Goal: Task Accomplishment & Management: Manage account settings

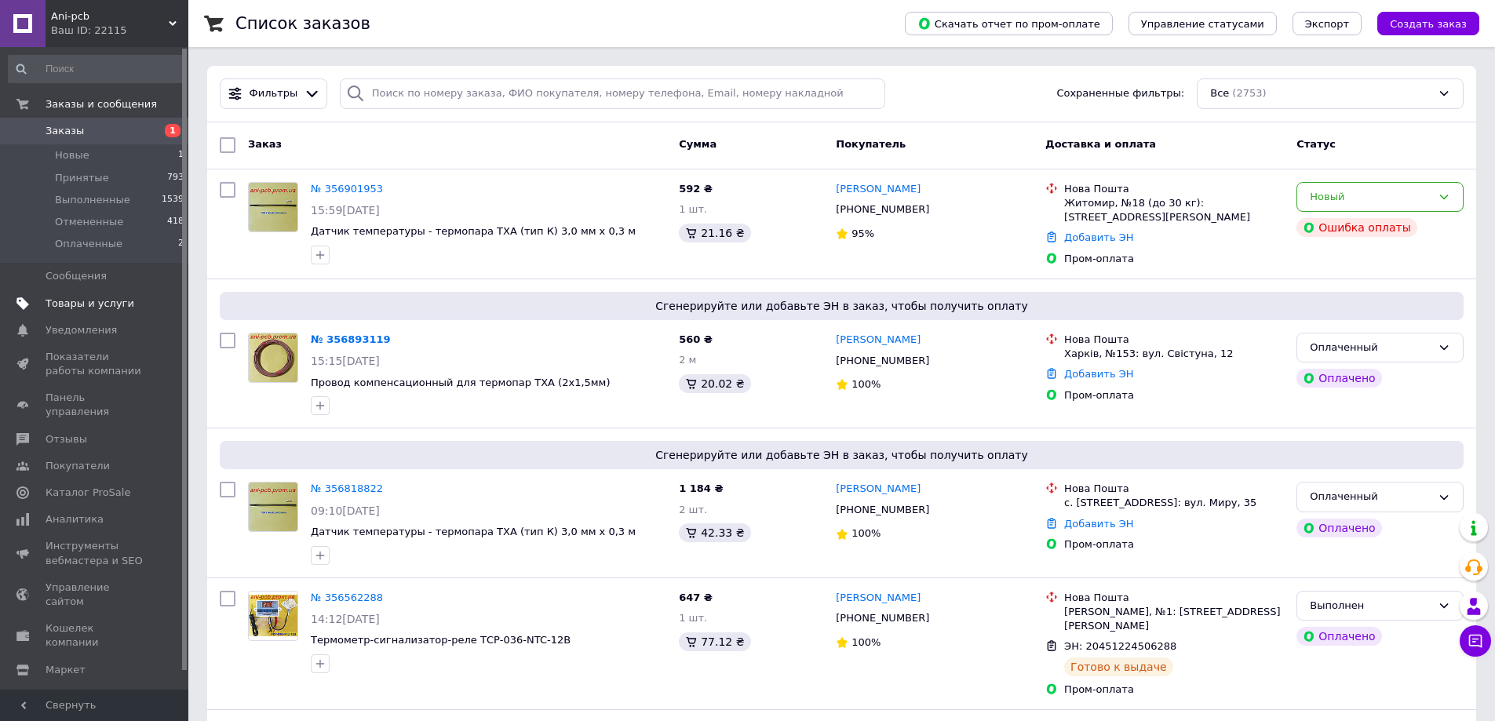
click at [44, 301] on span at bounding box center [23, 304] width 46 height 14
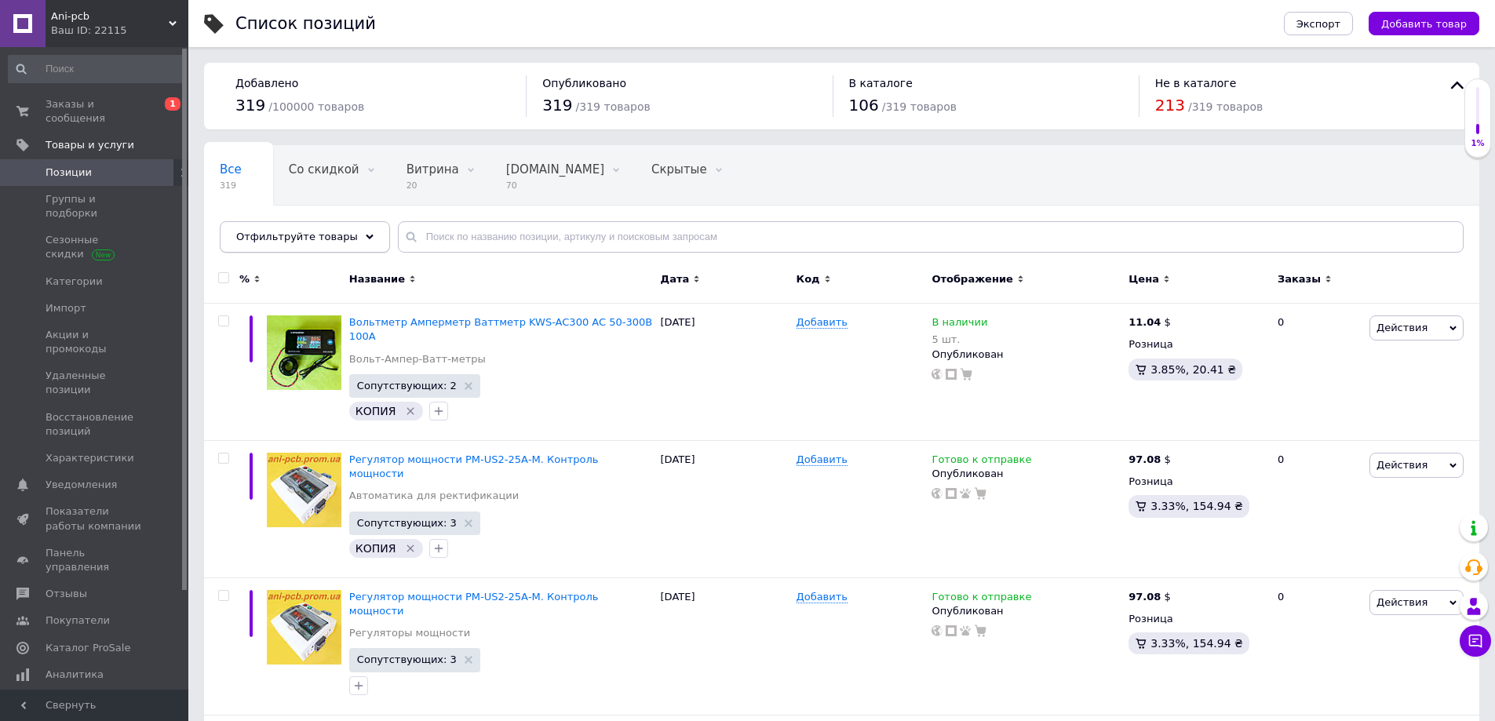
click at [366, 233] on icon at bounding box center [370, 237] width 8 height 8
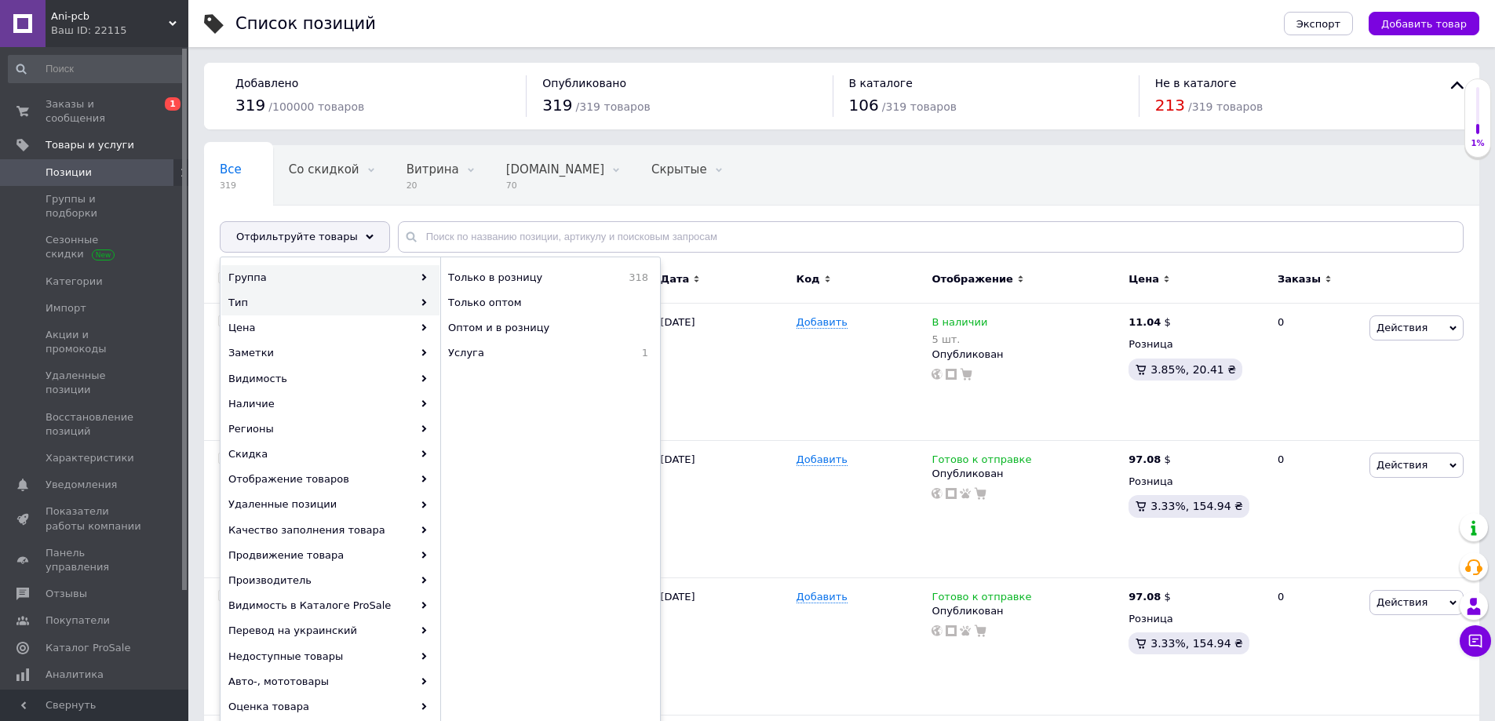
click at [256, 276] on div "Группа" at bounding box center [330, 277] width 218 height 25
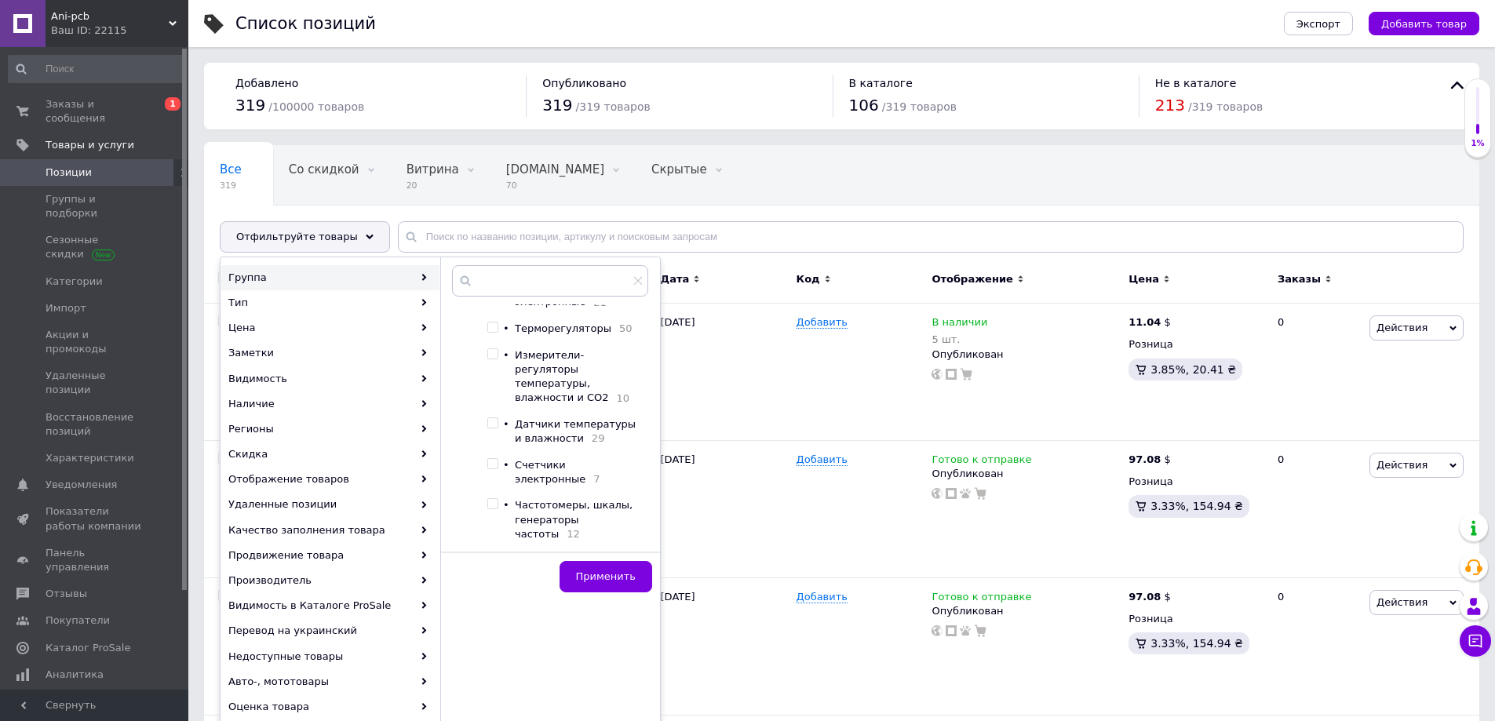
scroll to position [173, 0]
click at [491, 417] on input "checkbox" at bounding box center [493, 422] width 10 height 10
checkbox input "true"
click at [600, 580] on span "Применить" at bounding box center [606, 577] width 60 height 12
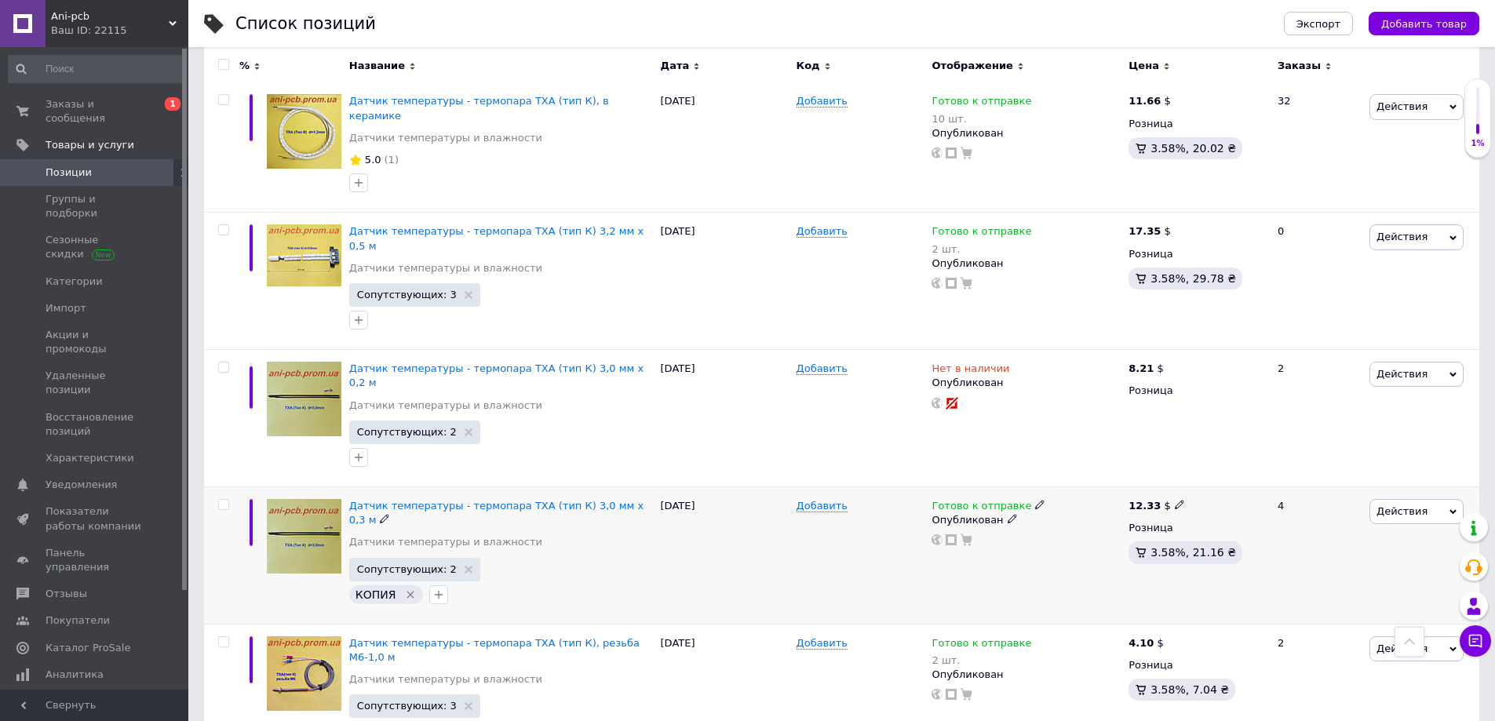
scroll to position [1885, 0]
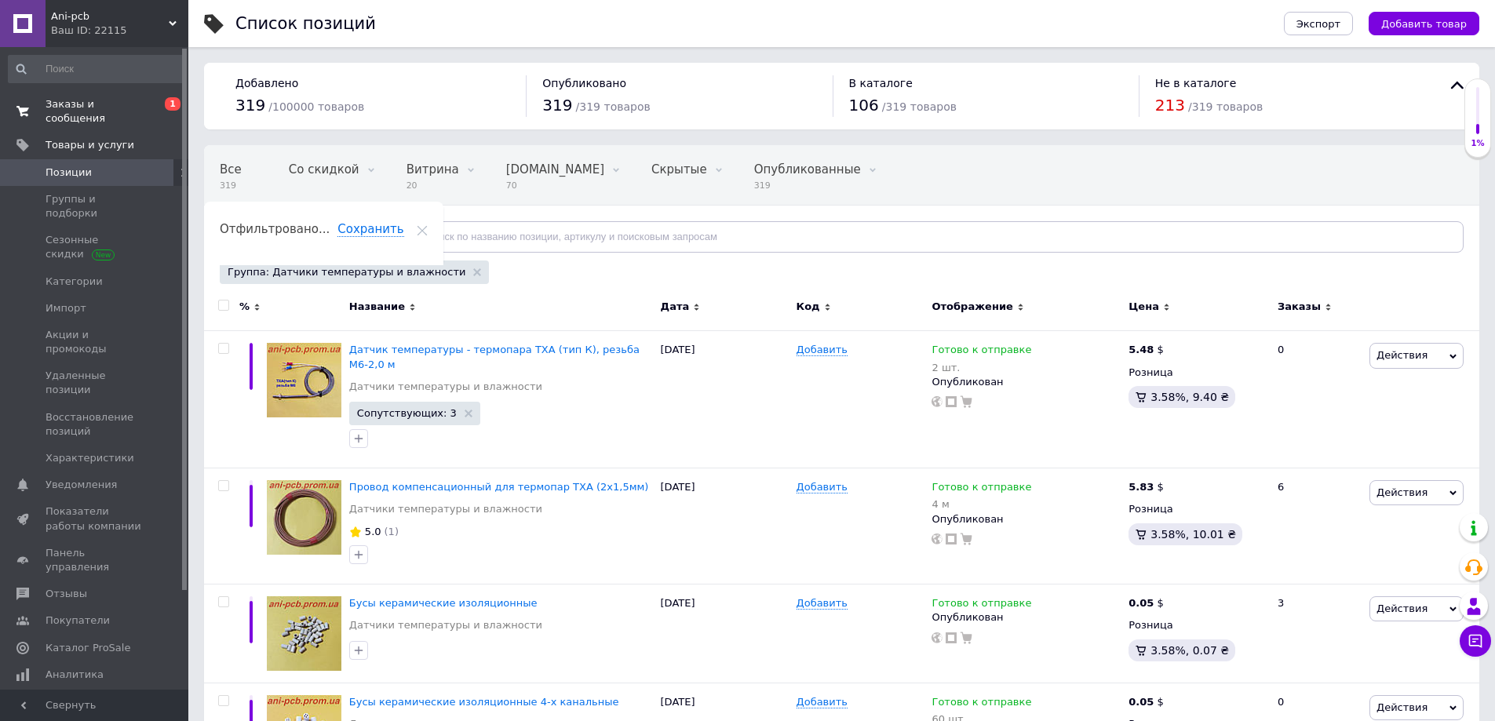
click at [70, 105] on span "Заказы и сообщения" at bounding box center [96, 111] width 100 height 28
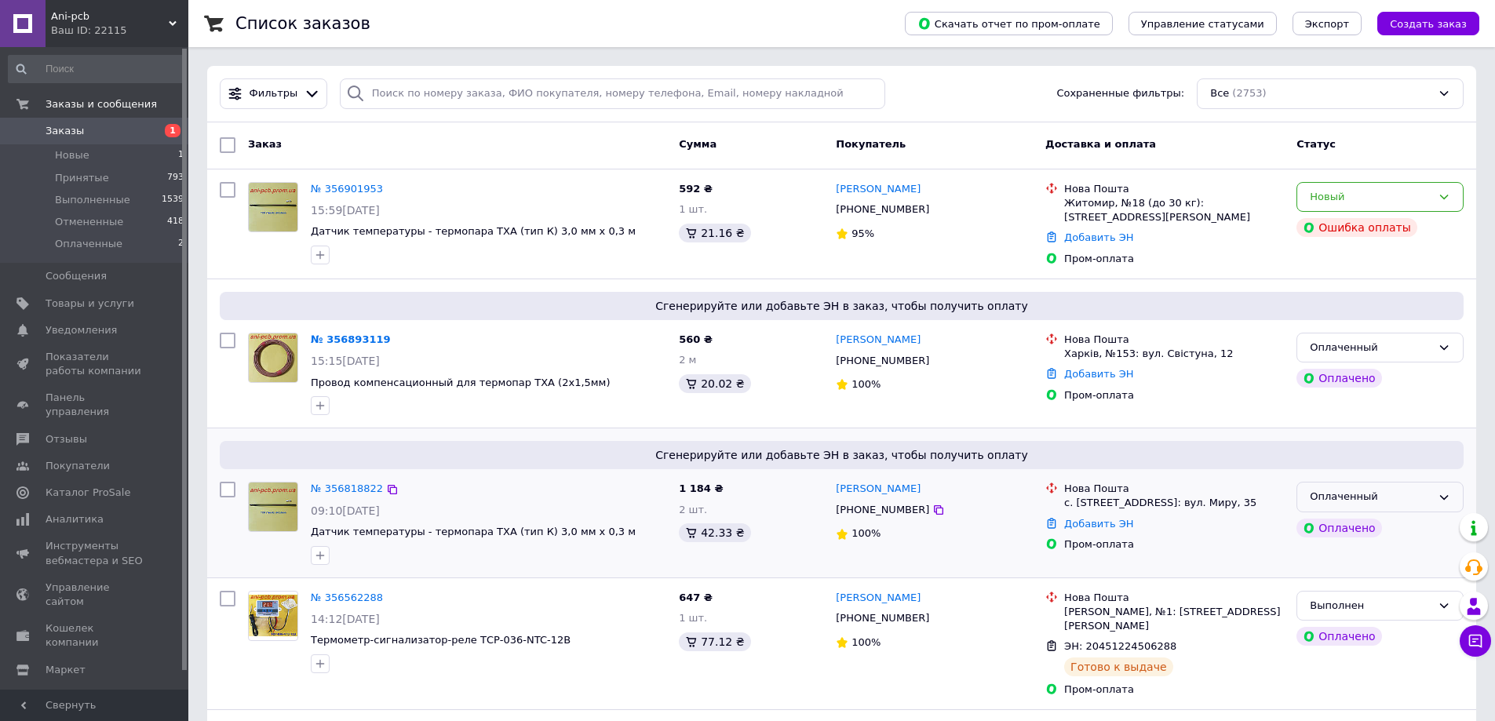
click at [1448, 497] on icon at bounding box center [1444, 497] width 13 height 13
click at [1337, 528] on li "Принят" at bounding box center [1381, 530] width 166 height 29
click at [1448, 345] on icon at bounding box center [1445, 347] width 9 height 5
click at [1337, 382] on li "Принят" at bounding box center [1381, 380] width 166 height 29
click at [64, 302] on span "Товары и услуги" at bounding box center [90, 304] width 89 height 14
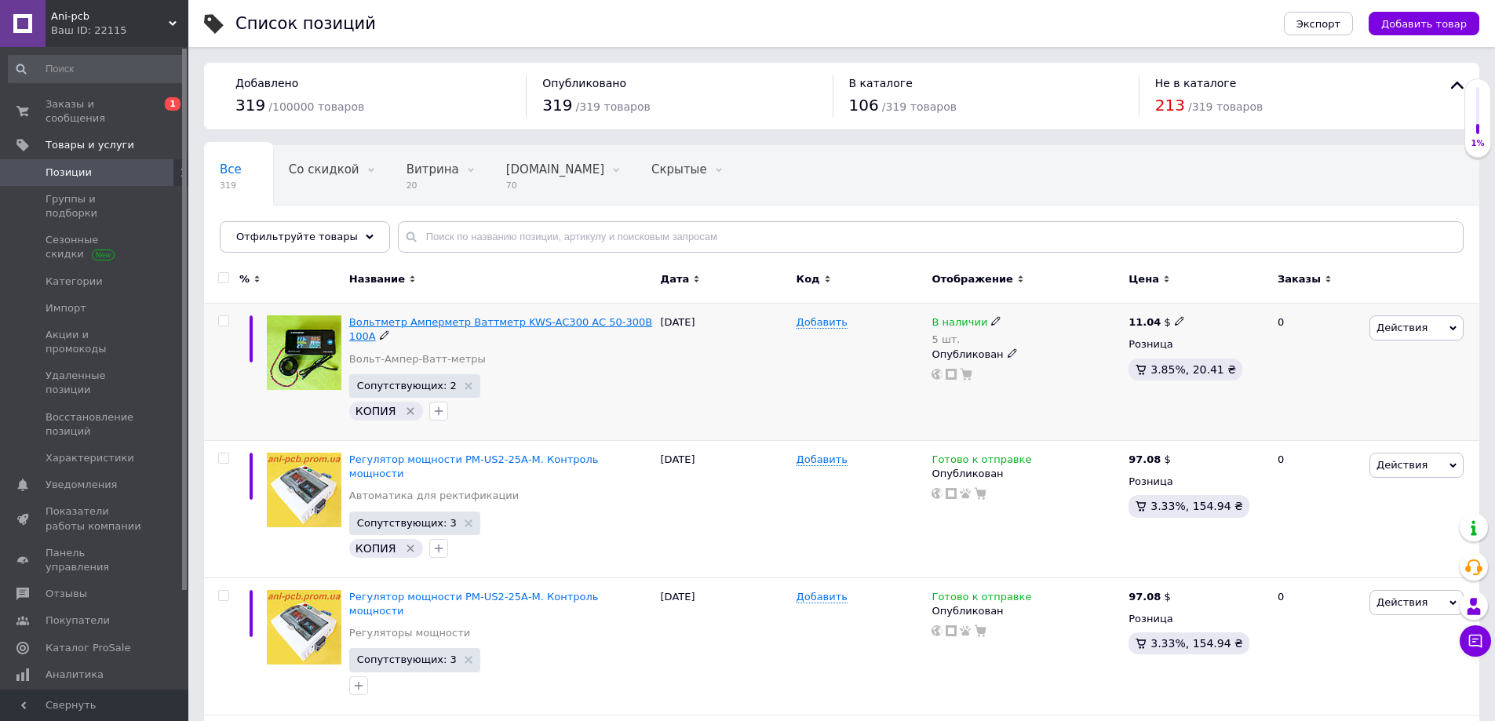
click at [469, 322] on span "Вольтметр Амперметр Ваттметр KWS-AC300 AC 50-300В 100А" at bounding box center [500, 329] width 303 height 26
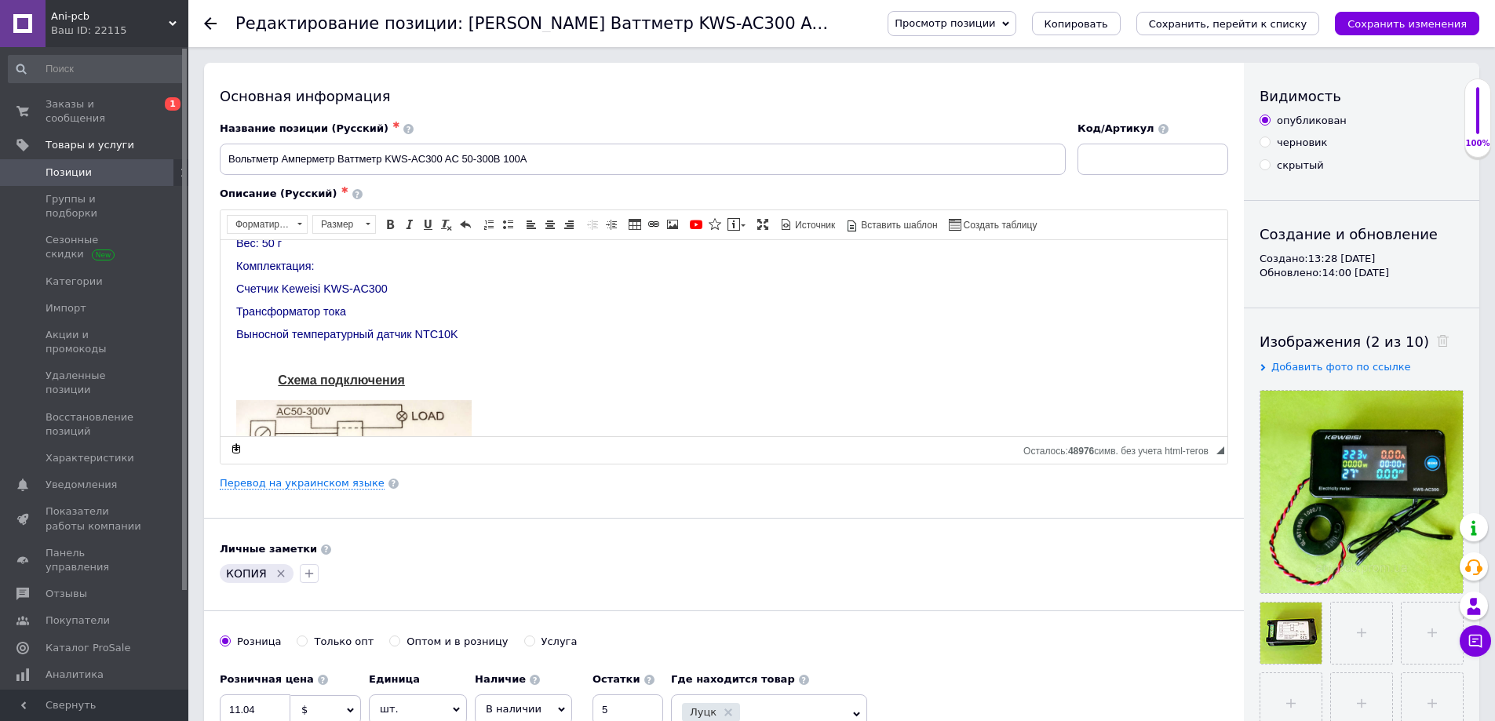
scroll to position [236, 0]
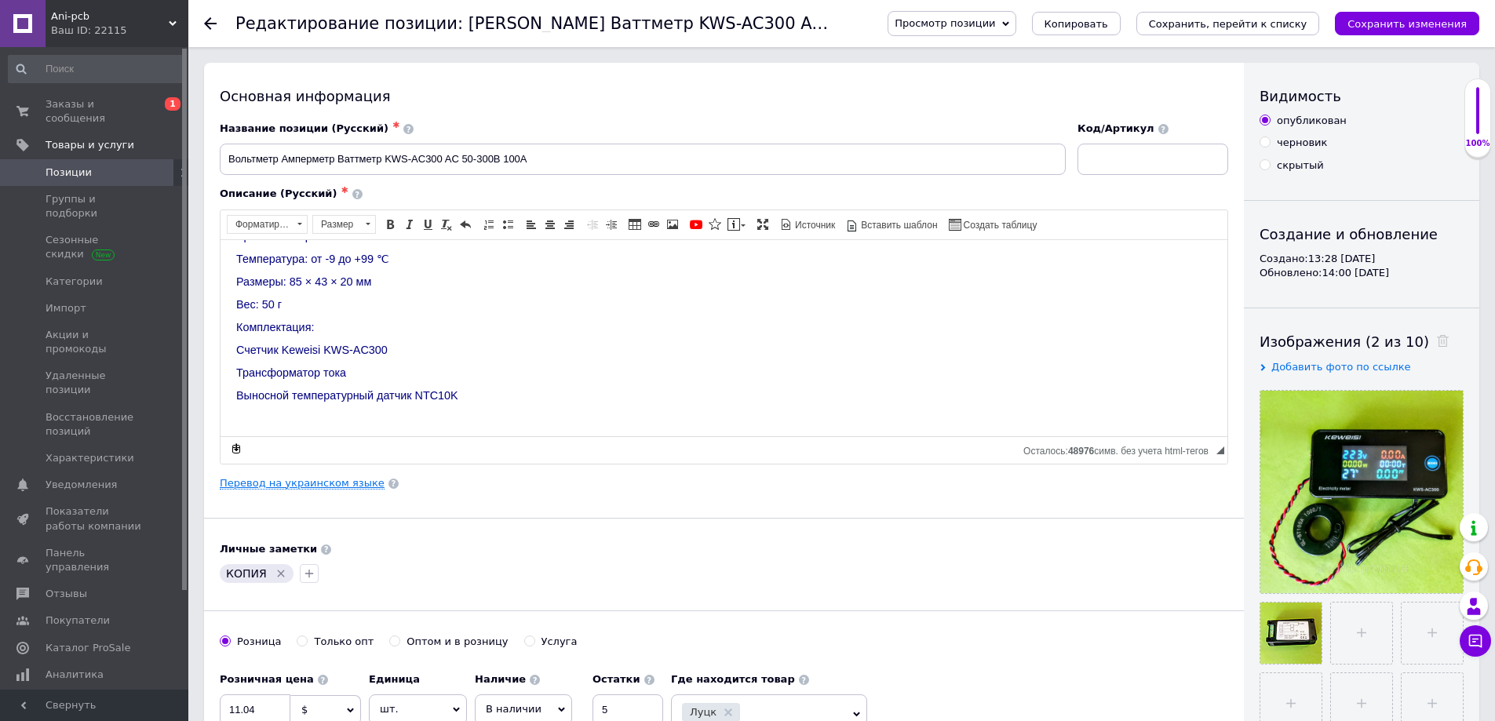
click at [332, 482] on link "Перевод на украинском языке" at bounding box center [302, 483] width 165 height 13
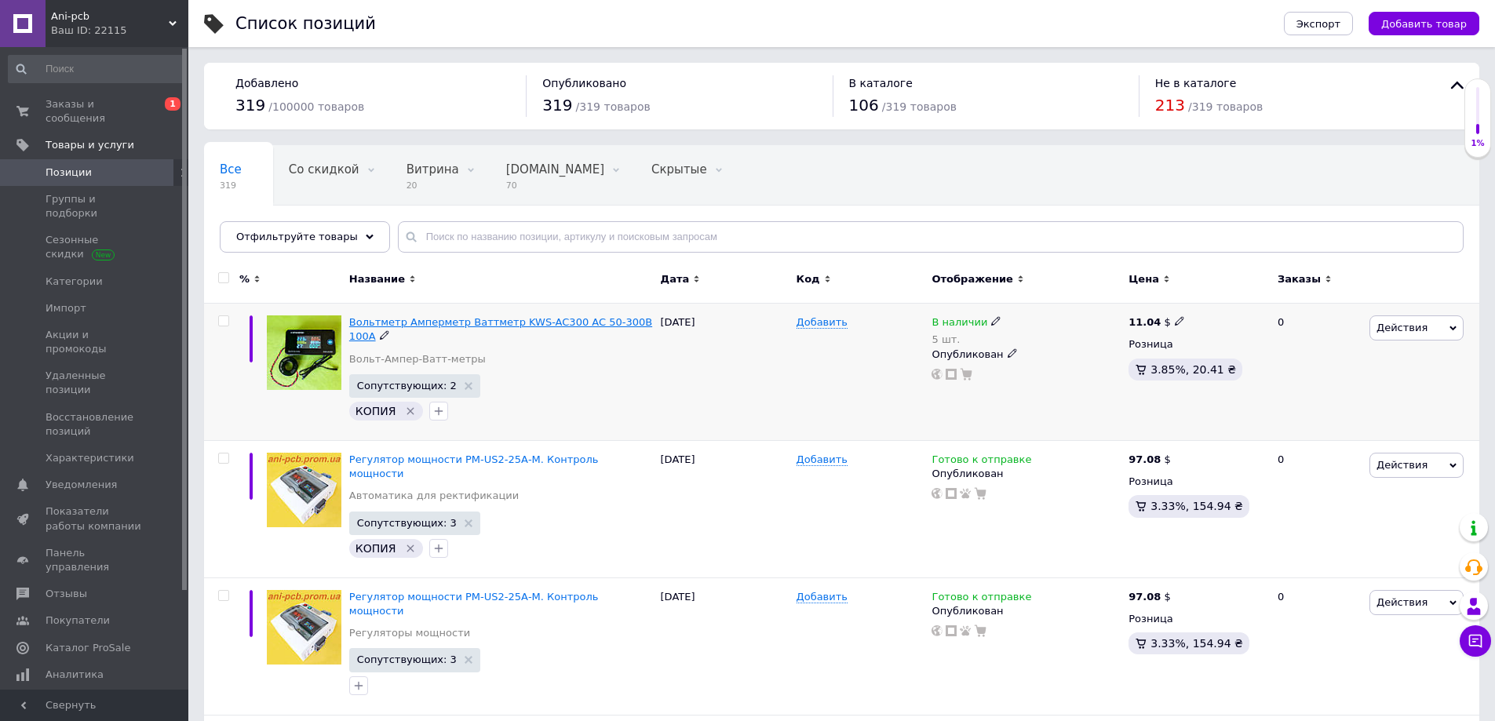
click at [455, 323] on span "Вольтметр Амперметр Ваттметр KWS-AC300 AC 50-300В 100А" at bounding box center [500, 329] width 303 height 26
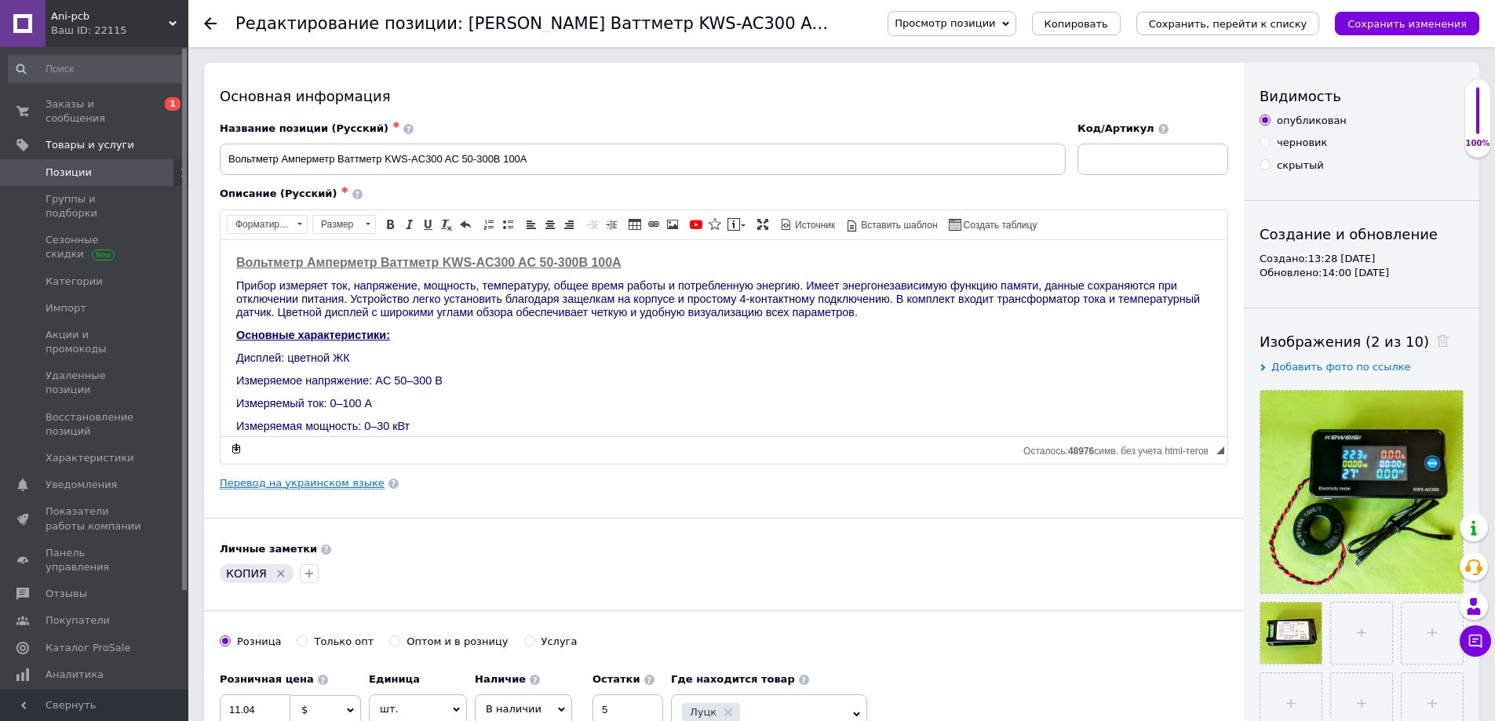
click at [335, 480] on link "Перевод на украинском языке" at bounding box center [302, 483] width 165 height 13
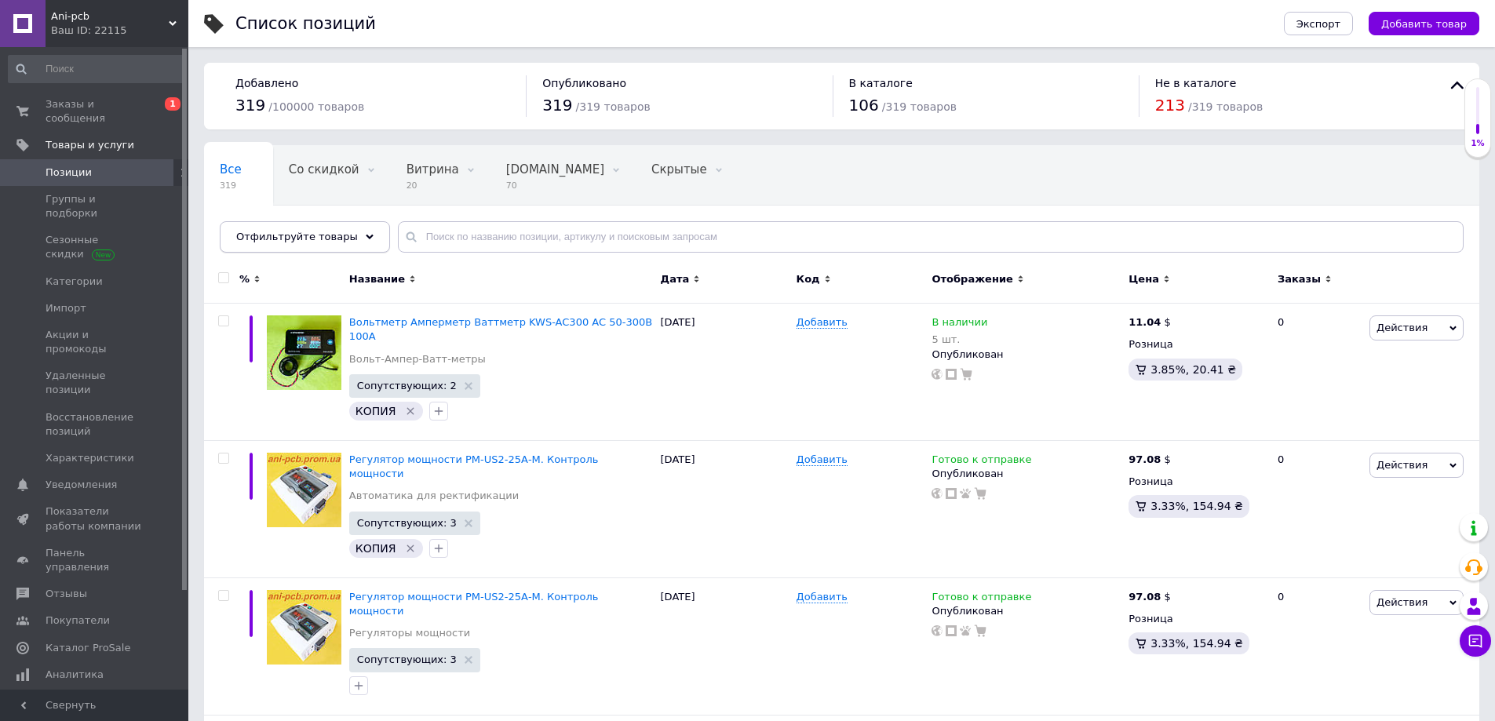
click at [366, 235] on use at bounding box center [370, 236] width 8 height 5
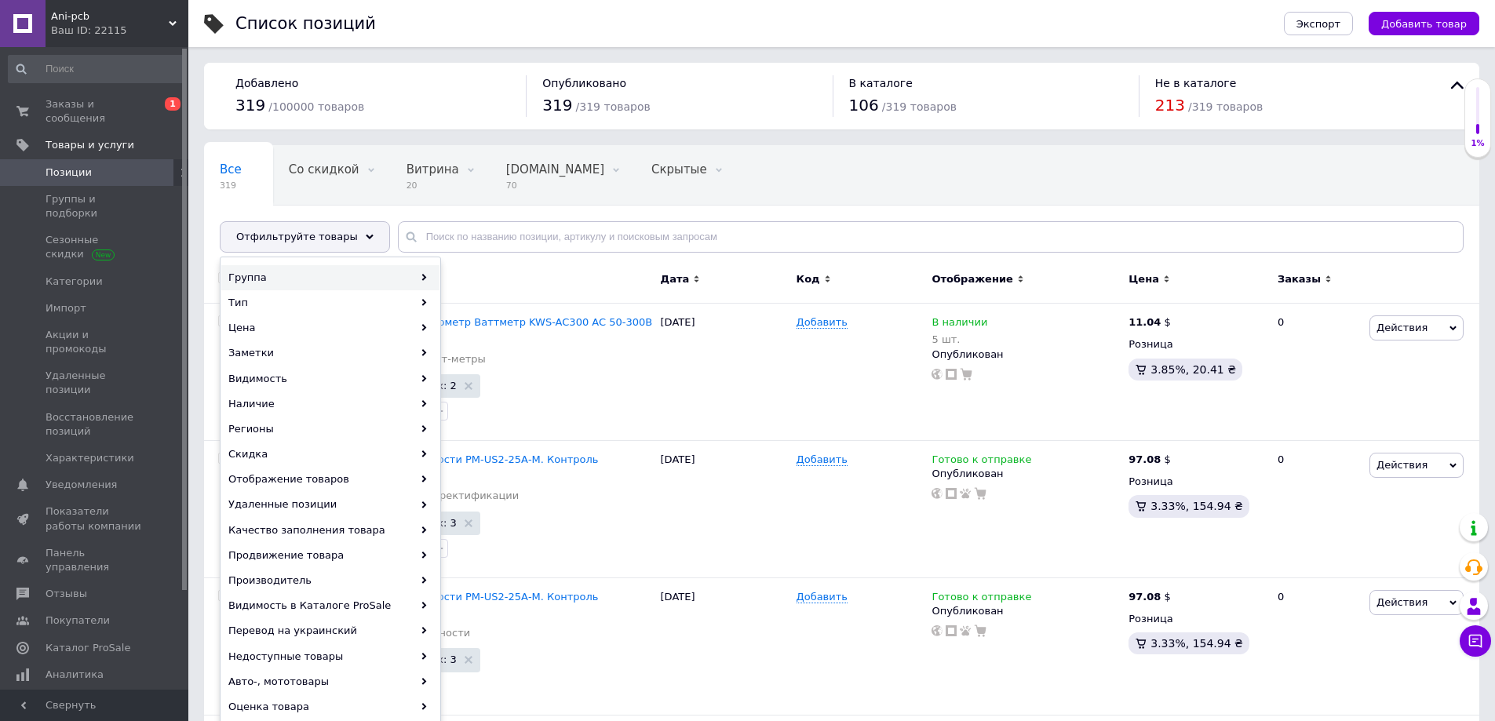
click at [252, 279] on div "Группа" at bounding box center [330, 277] width 218 height 25
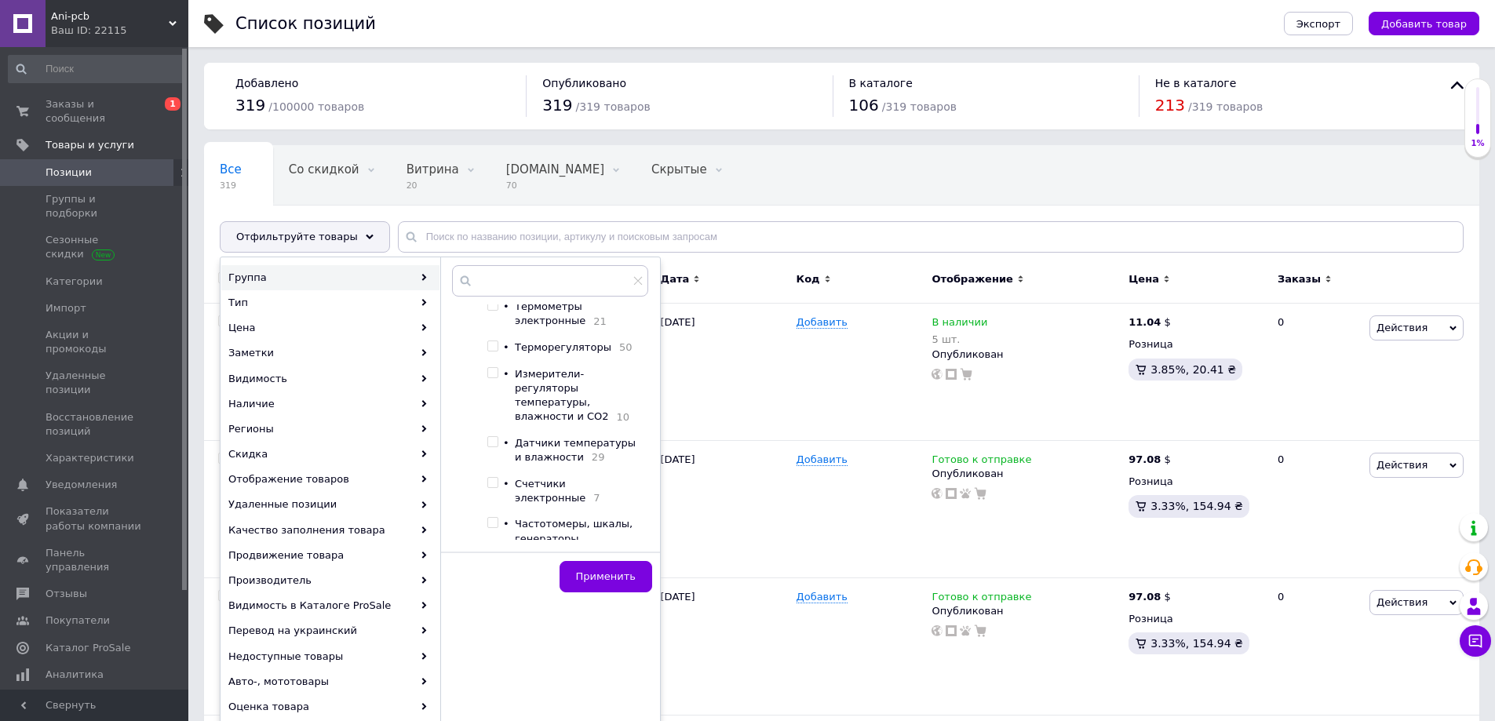
scroll to position [152, 0]
click at [495, 437] on input "checkbox" at bounding box center [493, 442] width 10 height 10
checkbox input "true"
click at [606, 575] on span "Применить" at bounding box center [606, 577] width 60 height 12
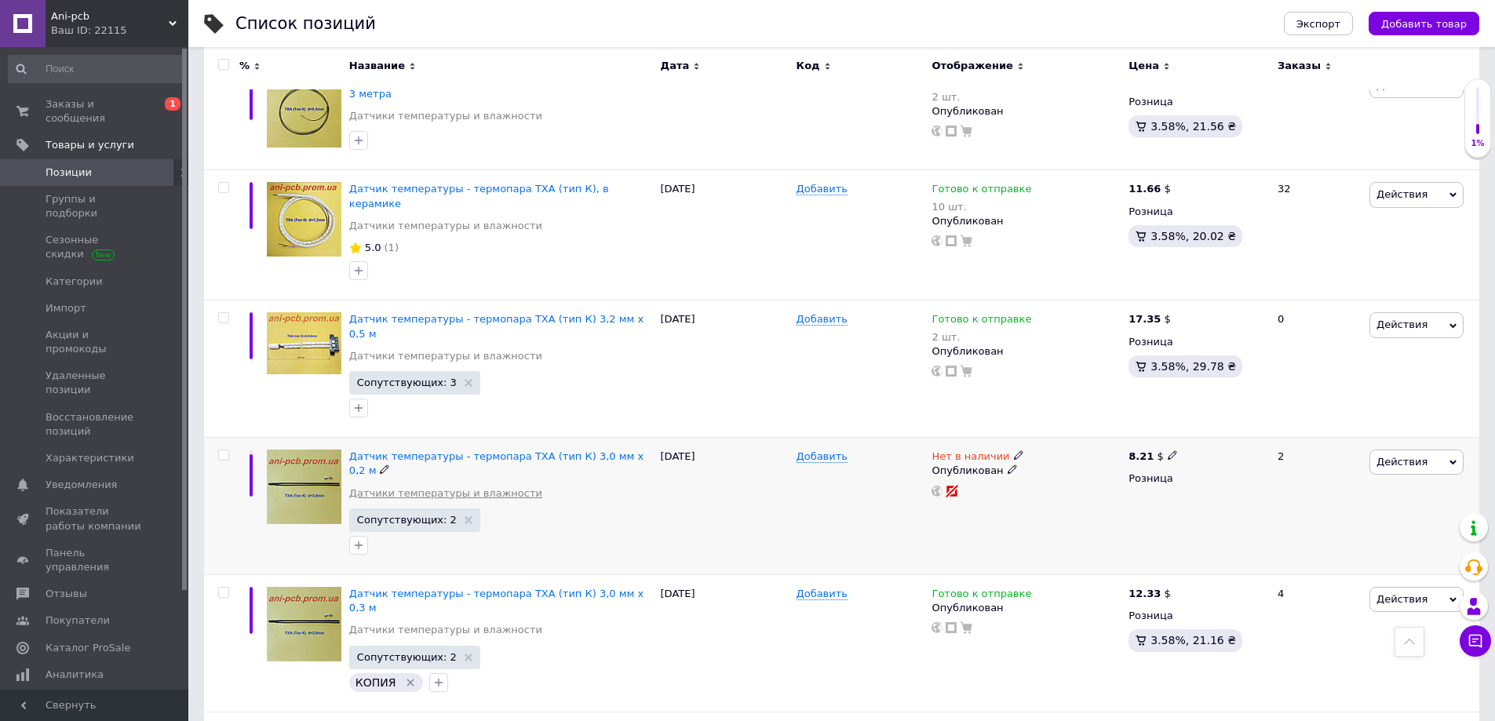
scroll to position [1806, 0]
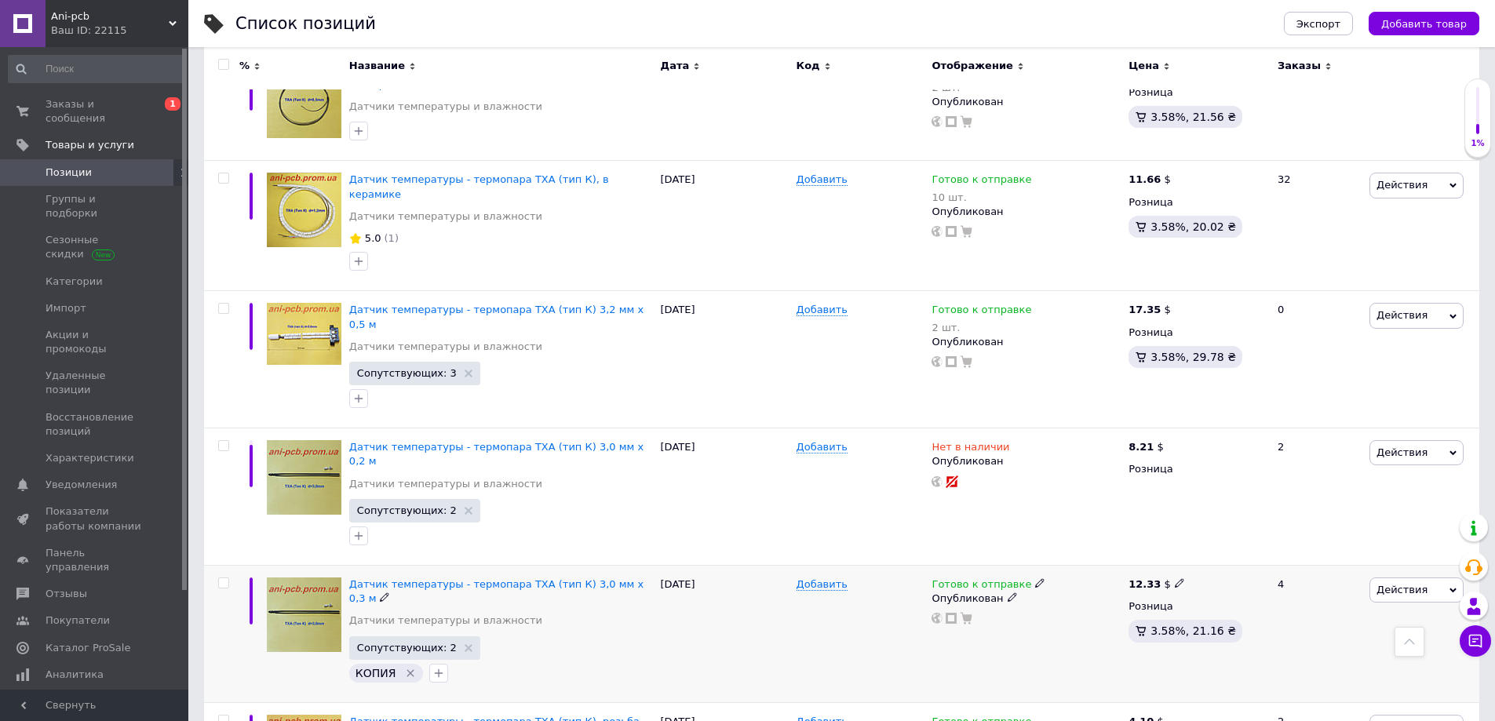
click at [1035, 579] on icon at bounding box center [1039, 583] width 9 height 9
click at [1086, 608] on li "Нет в наличии" at bounding box center [1121, 619] width 149 height 22
click at [874, 575] on div "Добавить" at bounding box center [861, 633] width 136 height 137
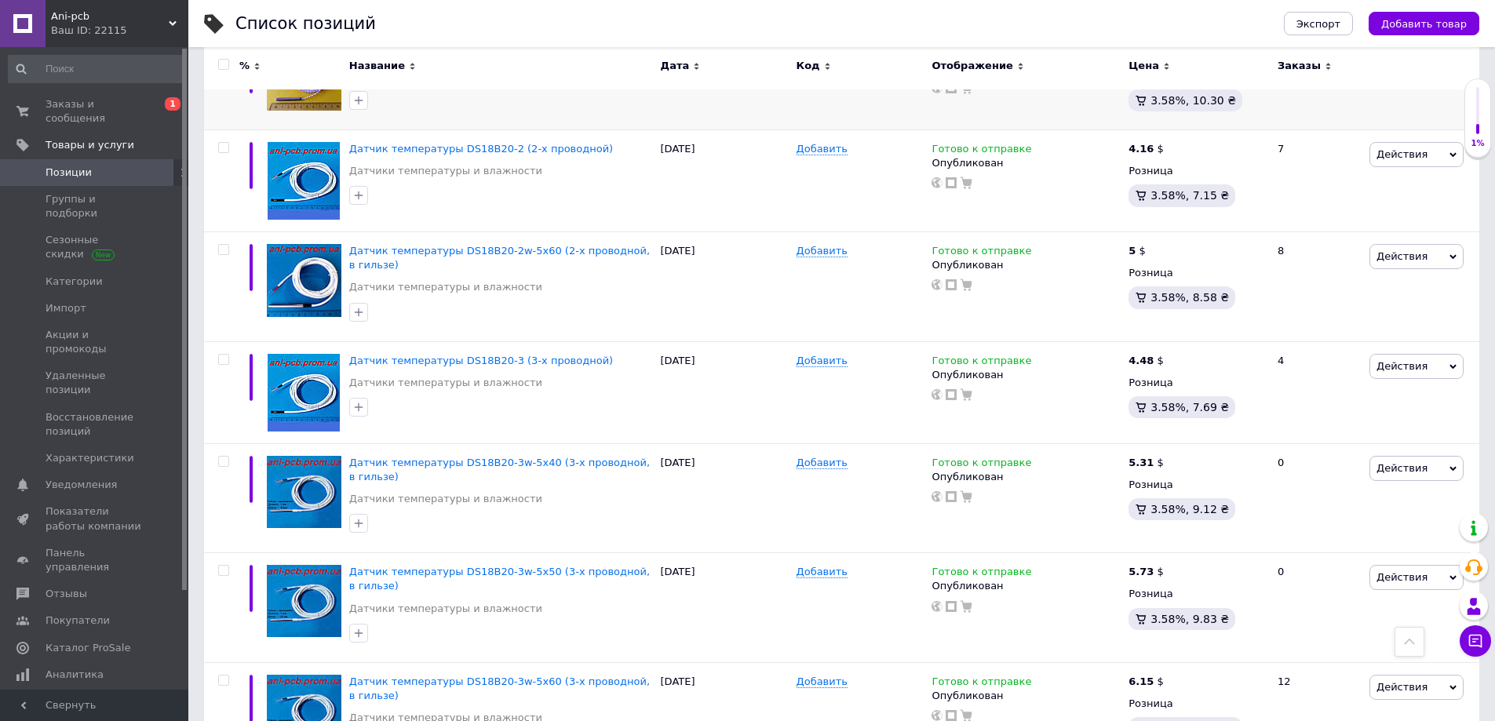
scroll to position [0, 0]
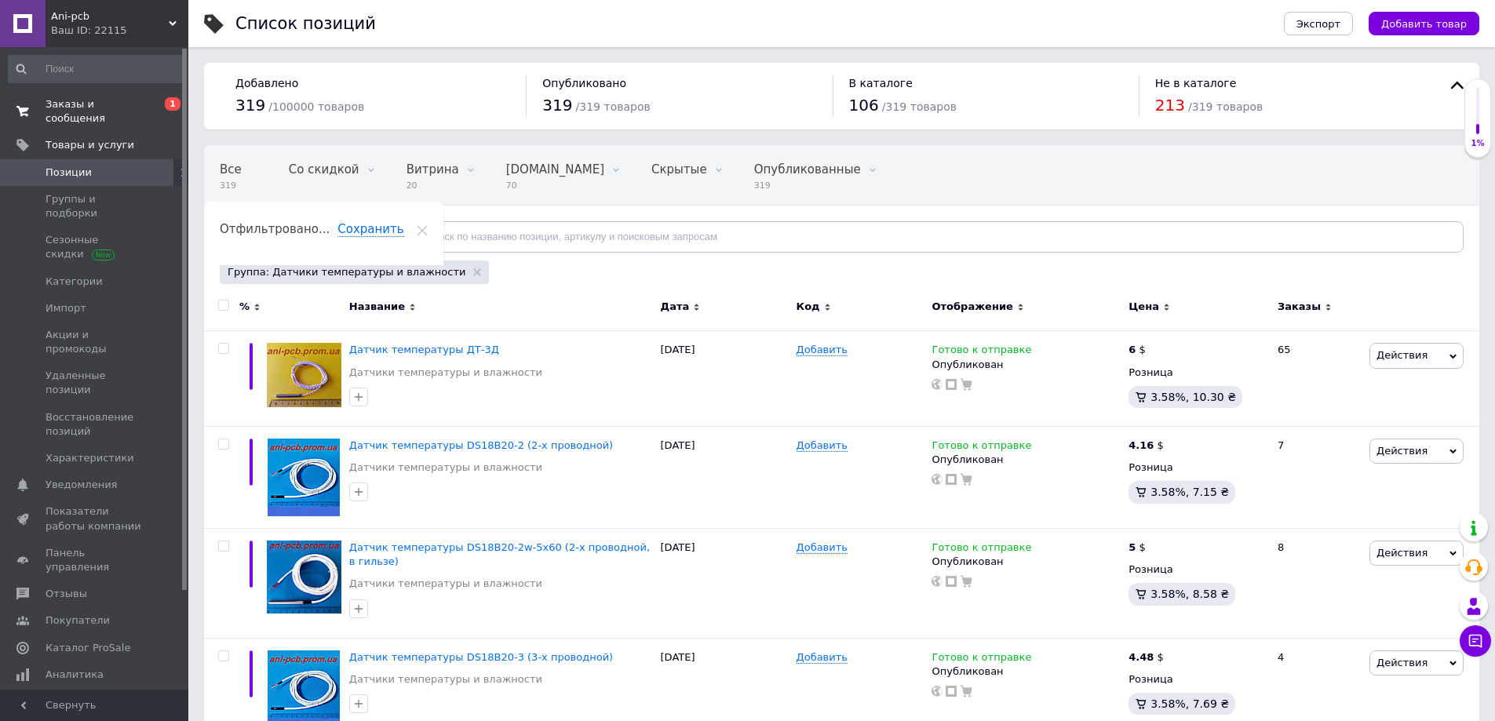
click at [67, 104] on span "Заказы и сообщения" at bounding box center [96, 111] width 100 height 28
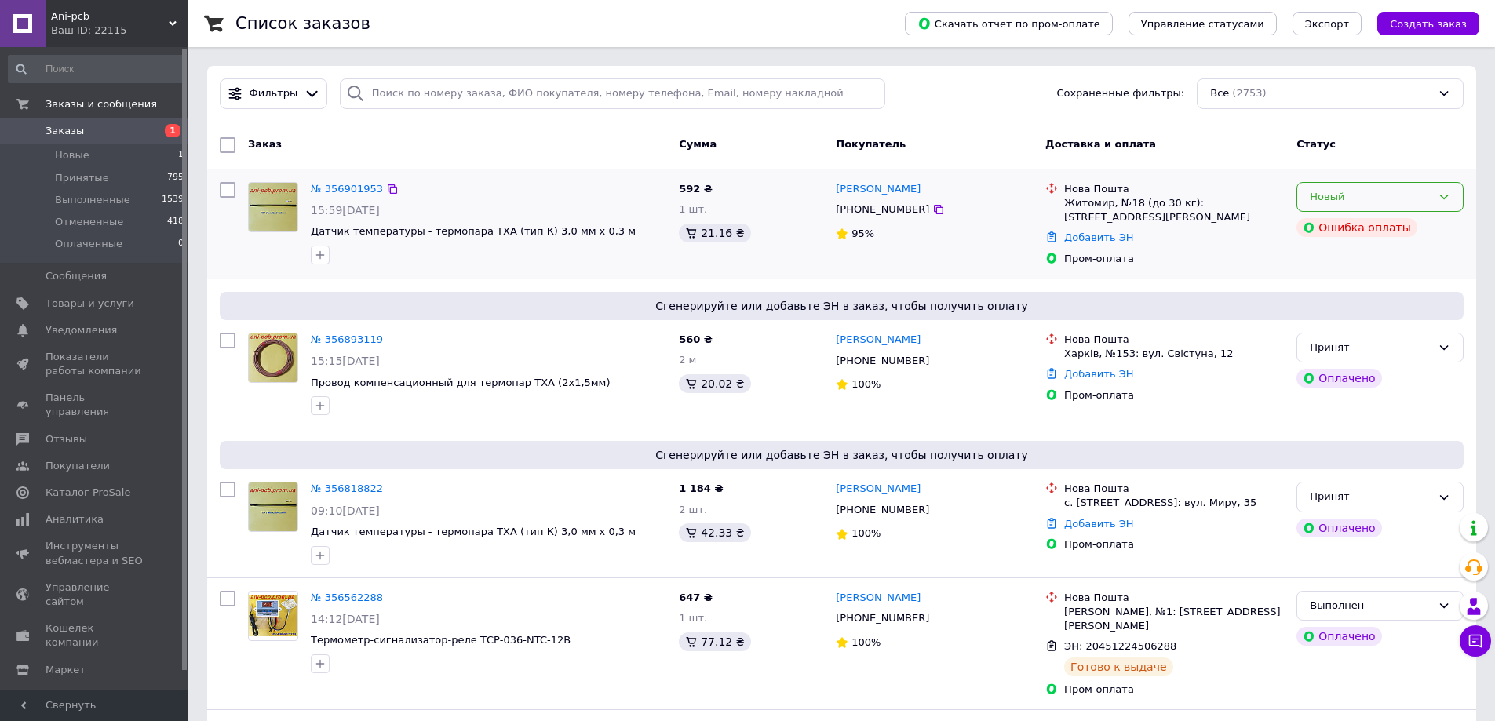
click at [1448, 196] on icon at bounding box center [1444, 197] width 13 height 13
click at [1331, 287] on li "Отменен" at bounding box center [1381, 286] width 166 height 29
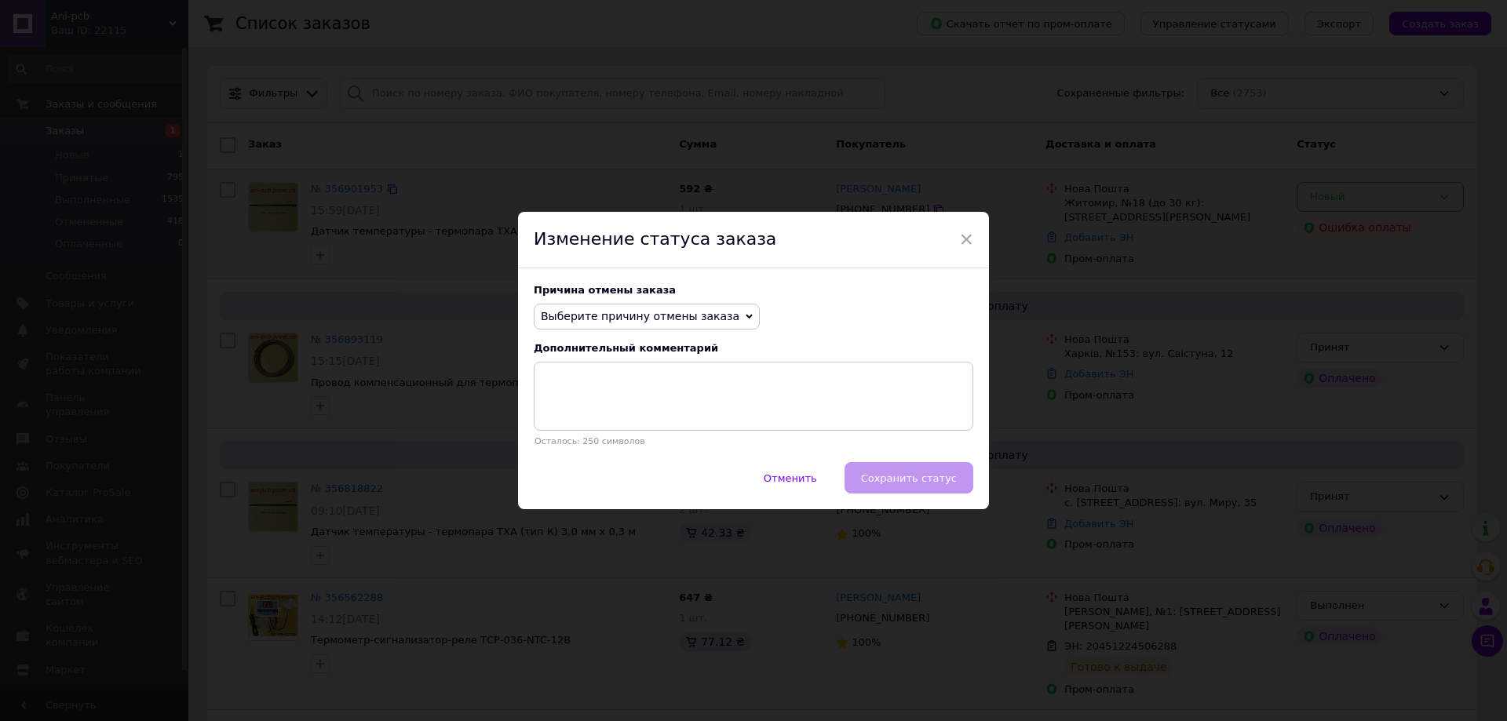
click at [717, 314] on div "Выберите причину отмены заказа Нет в наличии Нет разновидности товара Оплата не…" at bounding box center [647, 317] width 226 height 27
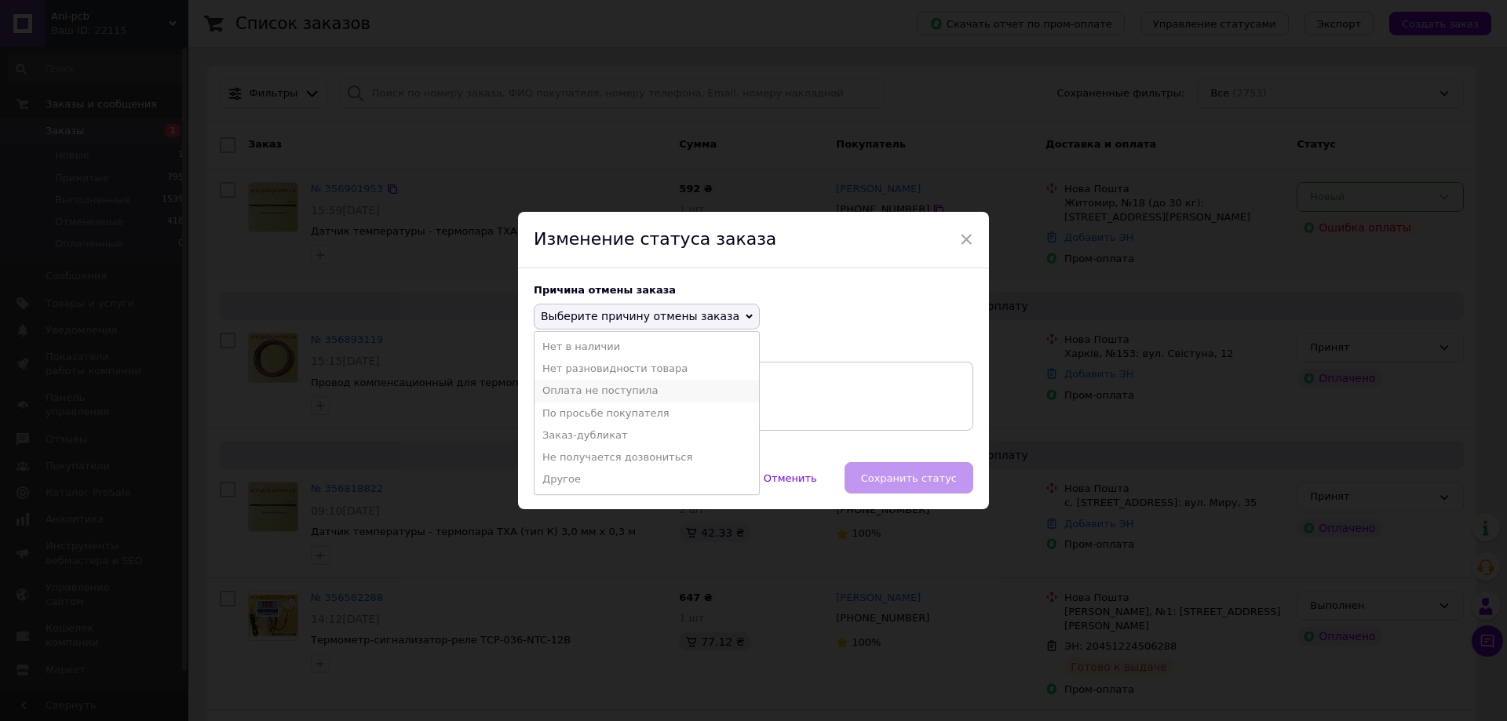
click at [610, 393] on li "Оплата не поступила" at bounding box center [647, 391] width 225 height 22
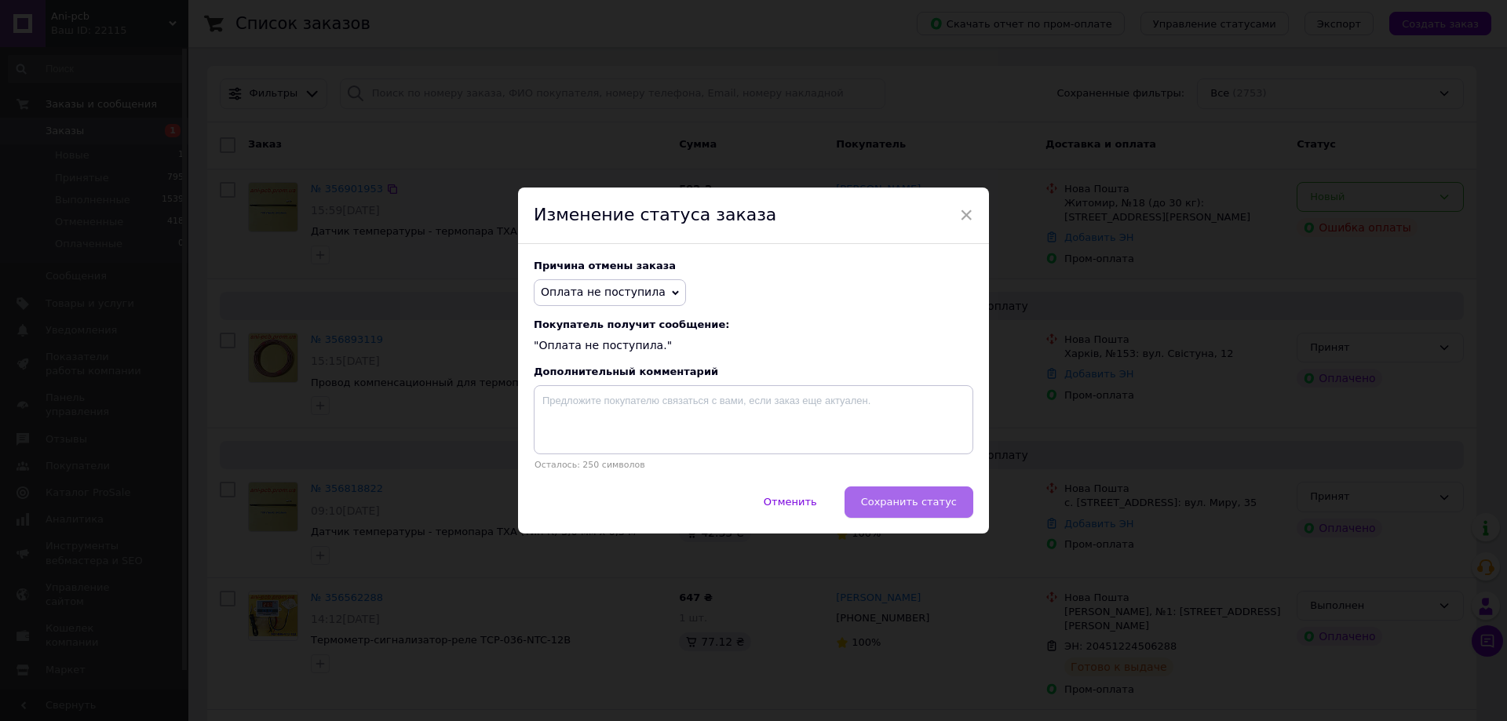
click at [917, 505] on span "Сохранить статус" at bounding box center [909, 502] width 96 height 12
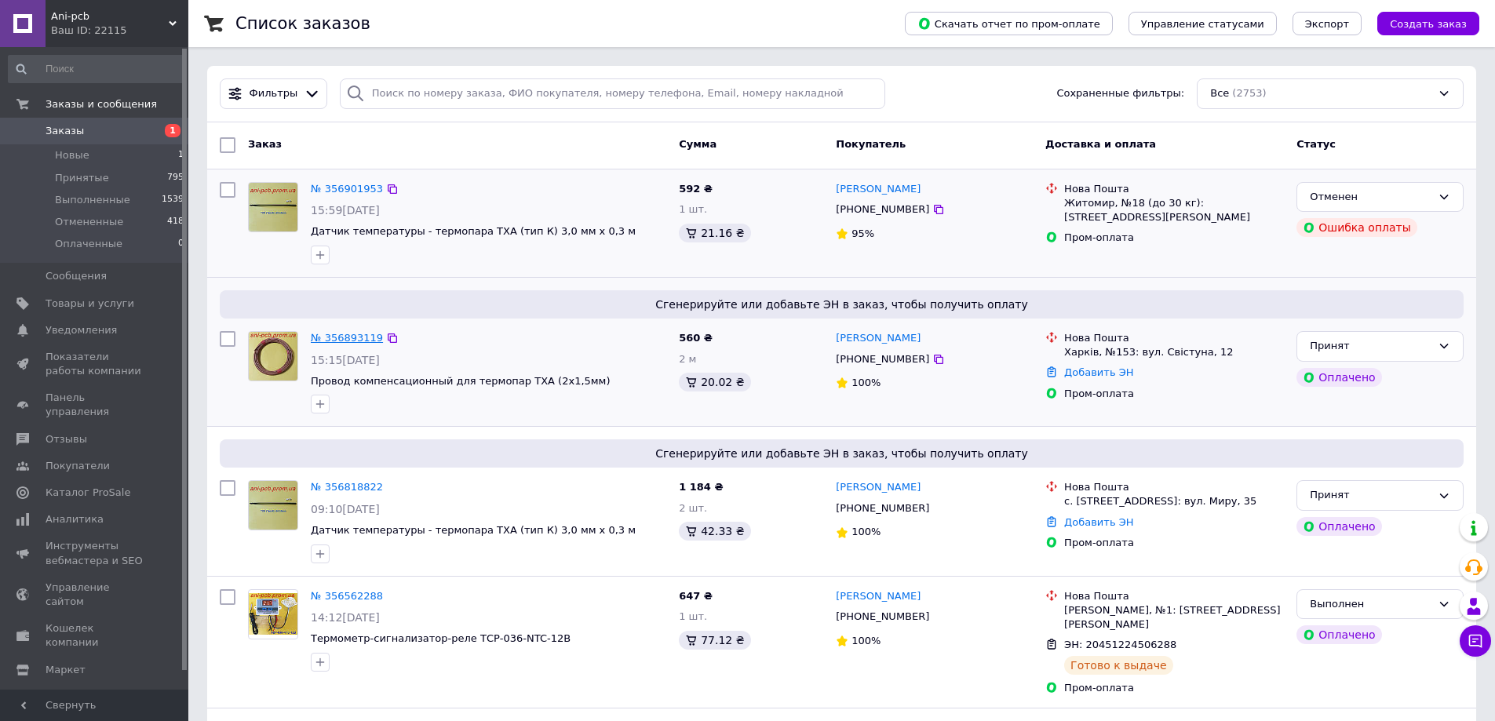
click at [341, 337] on link "№ 356893119" at bounding box center [347, 338] width 72 height 12
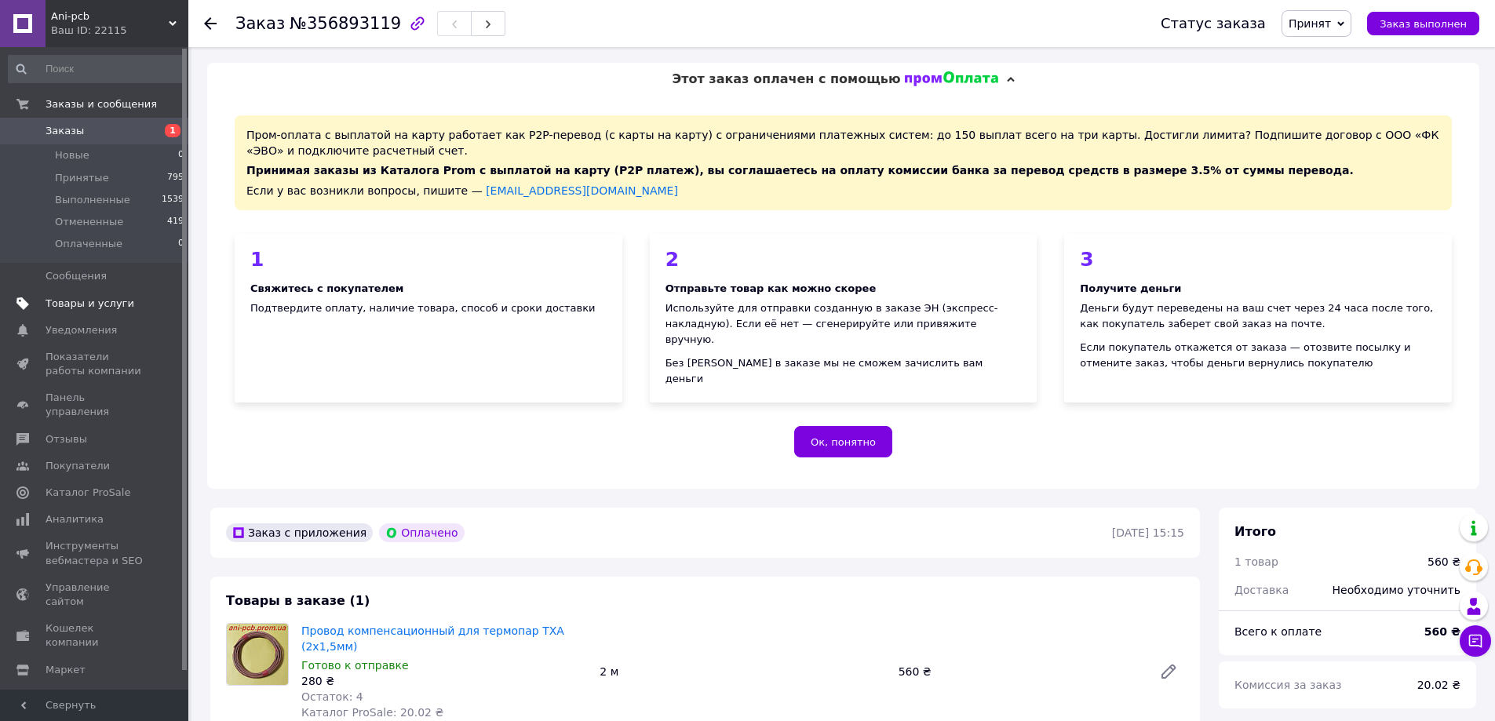
click at [69, 304] on span "Товары и услуги" at bounding box center [90, 304] width 89 height 14
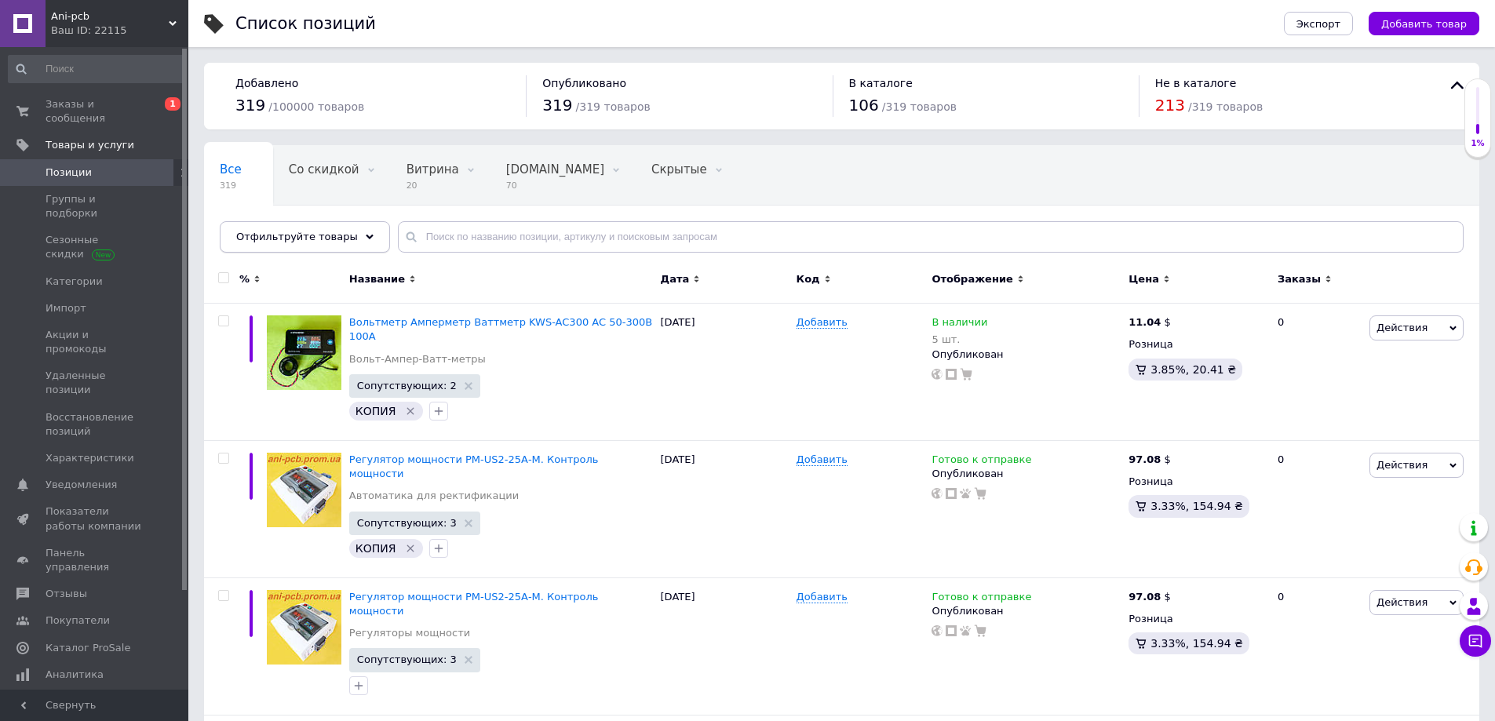
click at [366, 236] on use at bounding box center [370, 236] width 8 height 5
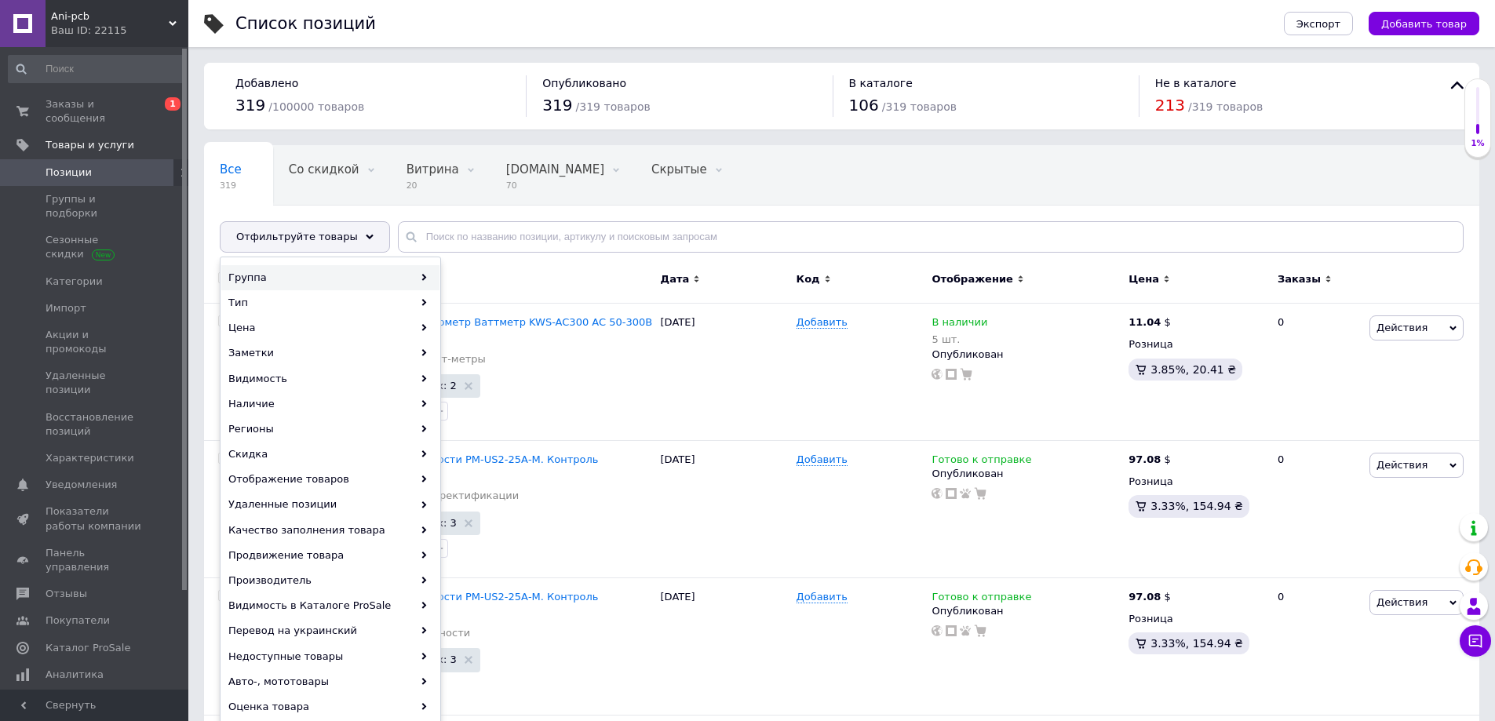
click at [253, 274] on div "Группа" at bounding box center [330, 277] width 218 height 25
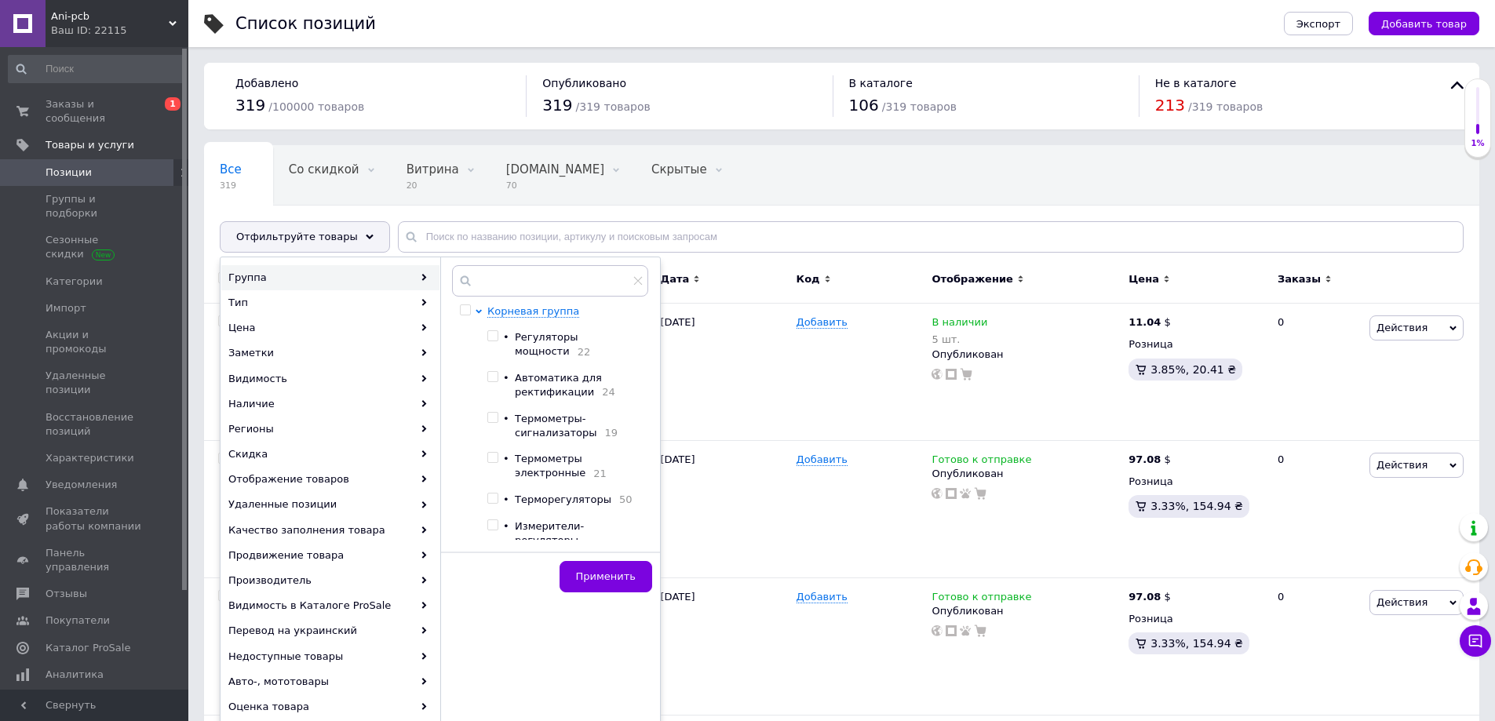
scroll to position [79, 0]
click at [495, 511] on input "checkbox" at bounding box center [493, 516] width 10 height 10
checkbox input "true"
click at [601, 581] on span "Применить" at bounding box center [606, 577] width 60 height 12
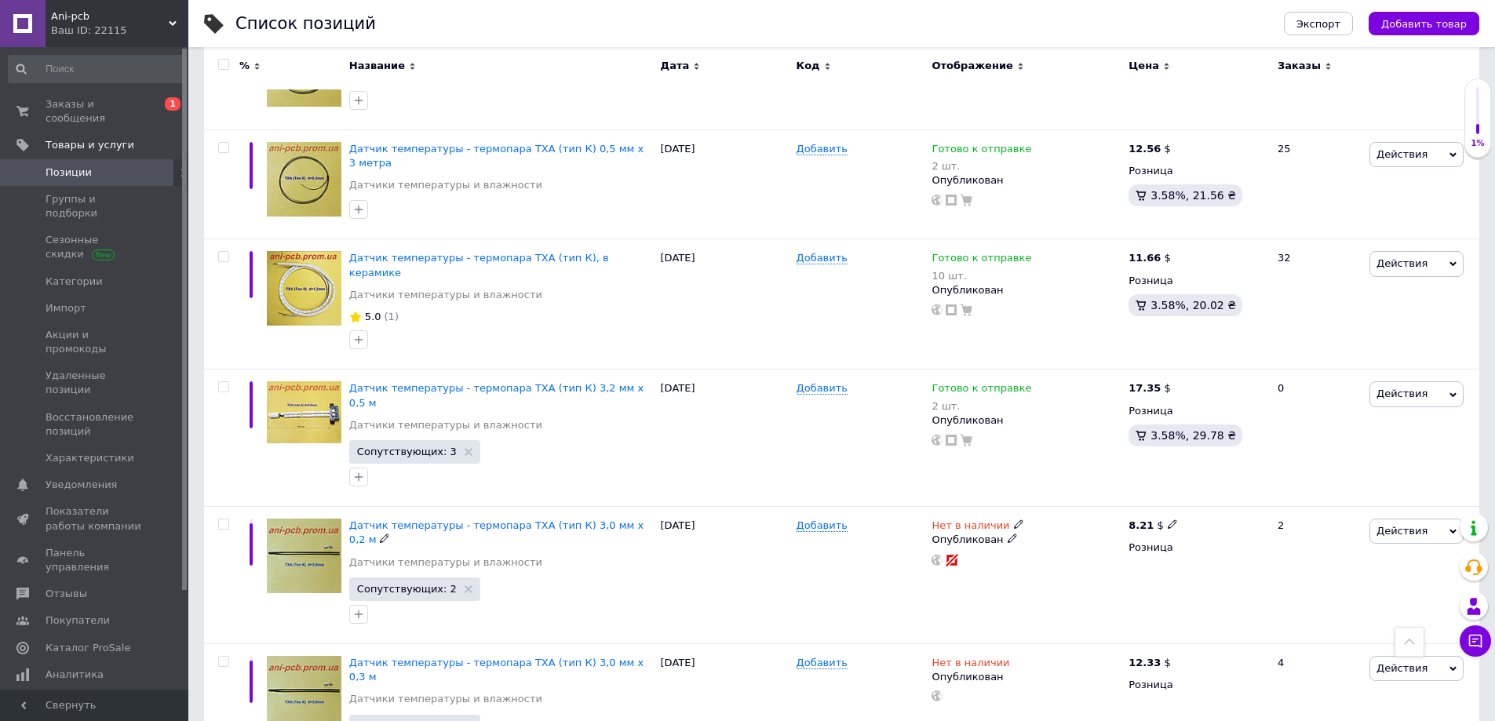
scroll to position [1884, 0]
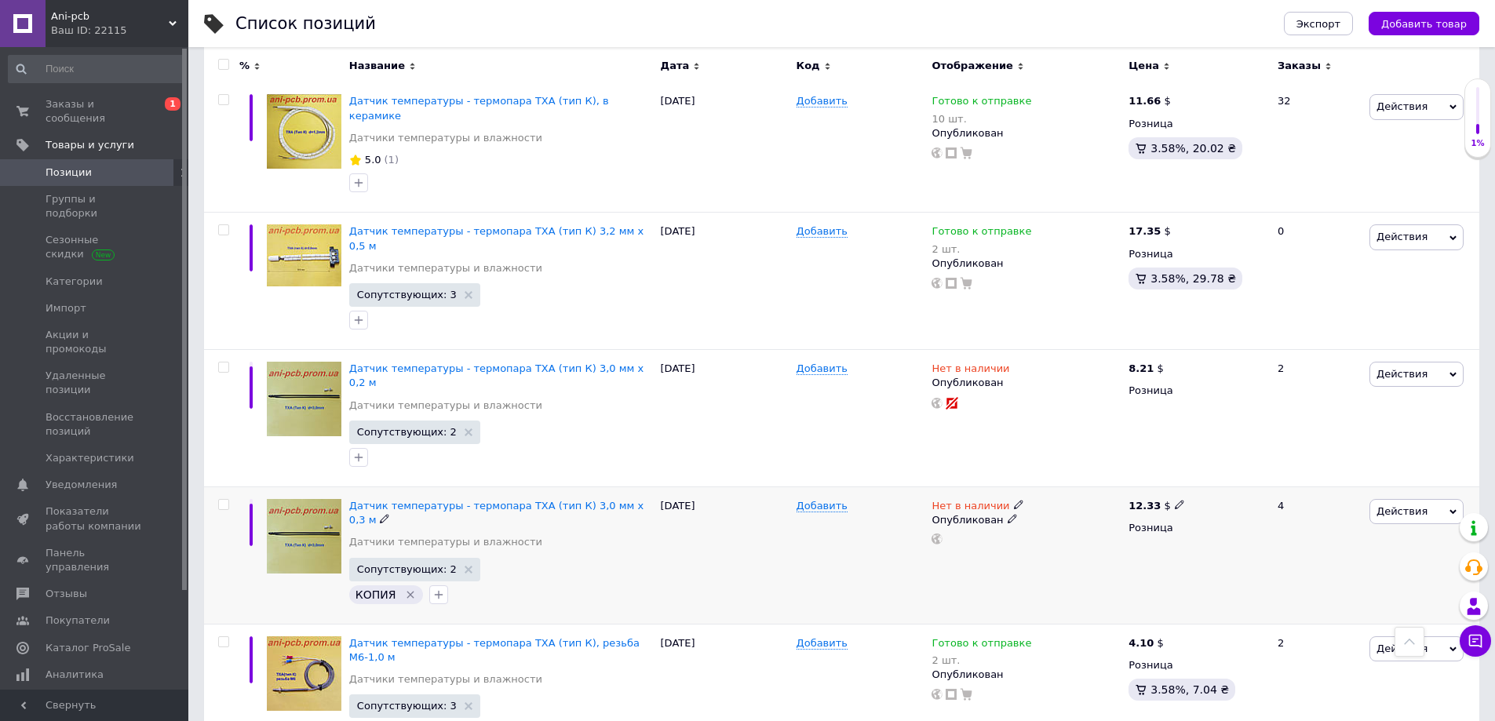
click at [1455, 509] on icon at bounding box center [1453, 512] width 7 height 7
click at [1309, 575] on li "Копировать" at bounding box center [1351, 586] width 223 height 22
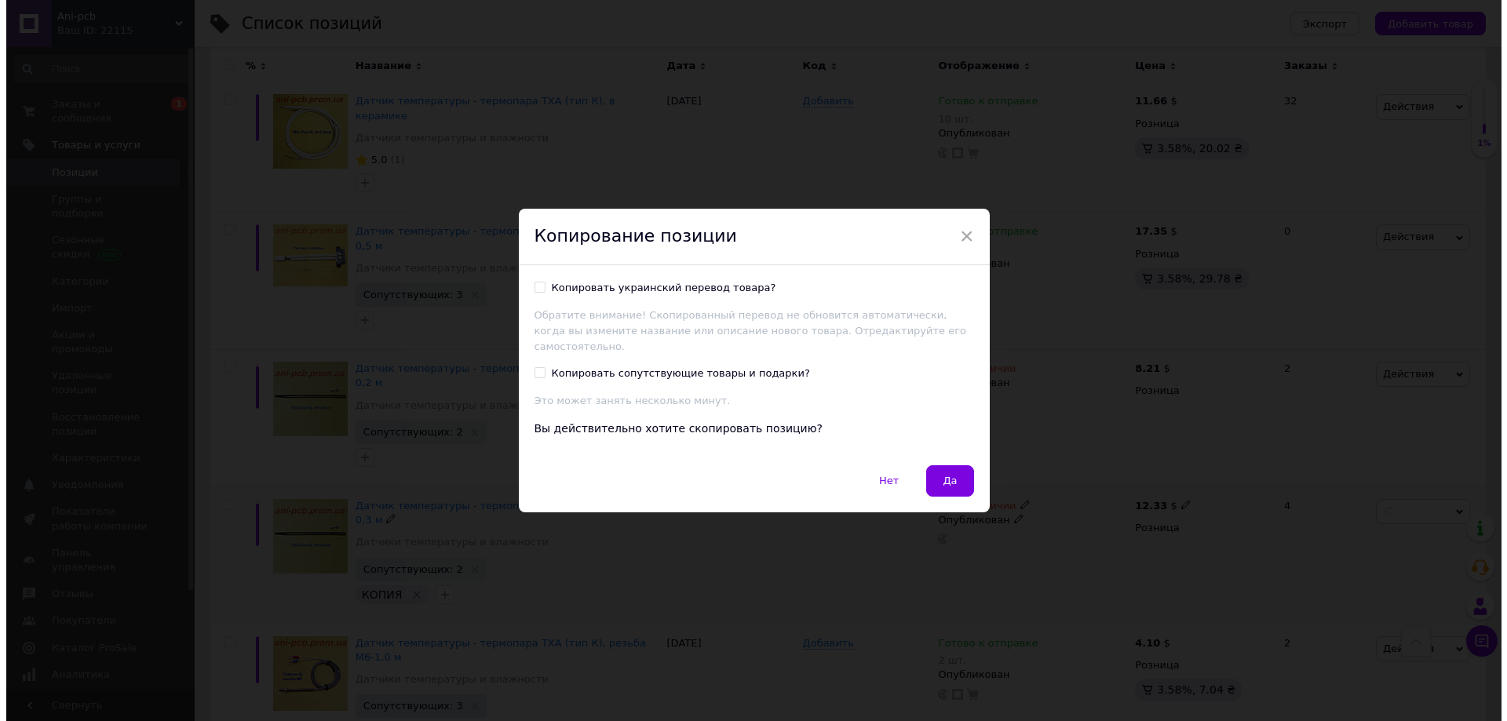
scroll to position [1842, 0]
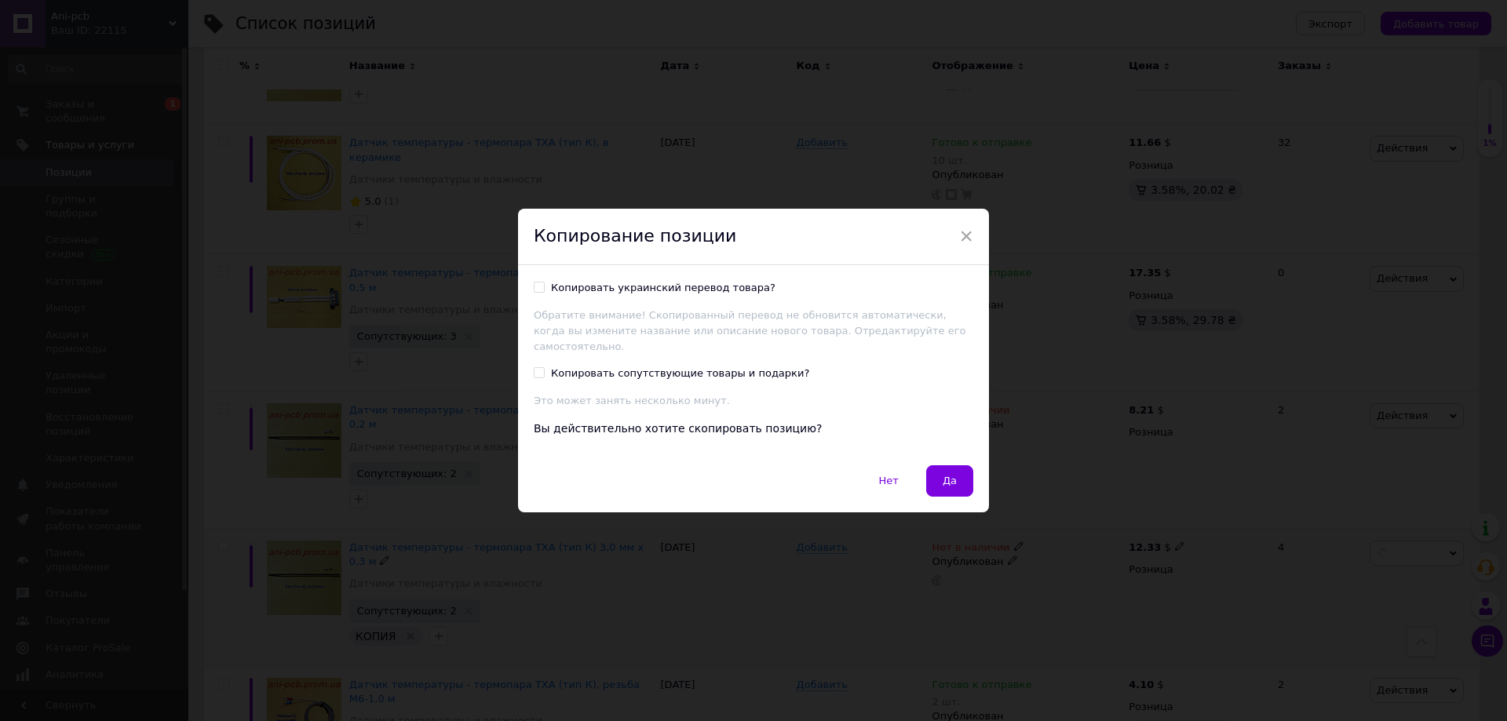
click at [539, 292] on input "Копировать украинский перевод товара?" at bounding box center [539, 287] width 10 height 10
checkbox input "true"
click at [538, 367] on input "Копировать сопутствующие товары и подарки?" at bounding box center [539, 372] width 10 height 10
checkbox input "true"
click at [948, 477] on span "Да" at bounding box center [950, 481] width 14 height 12
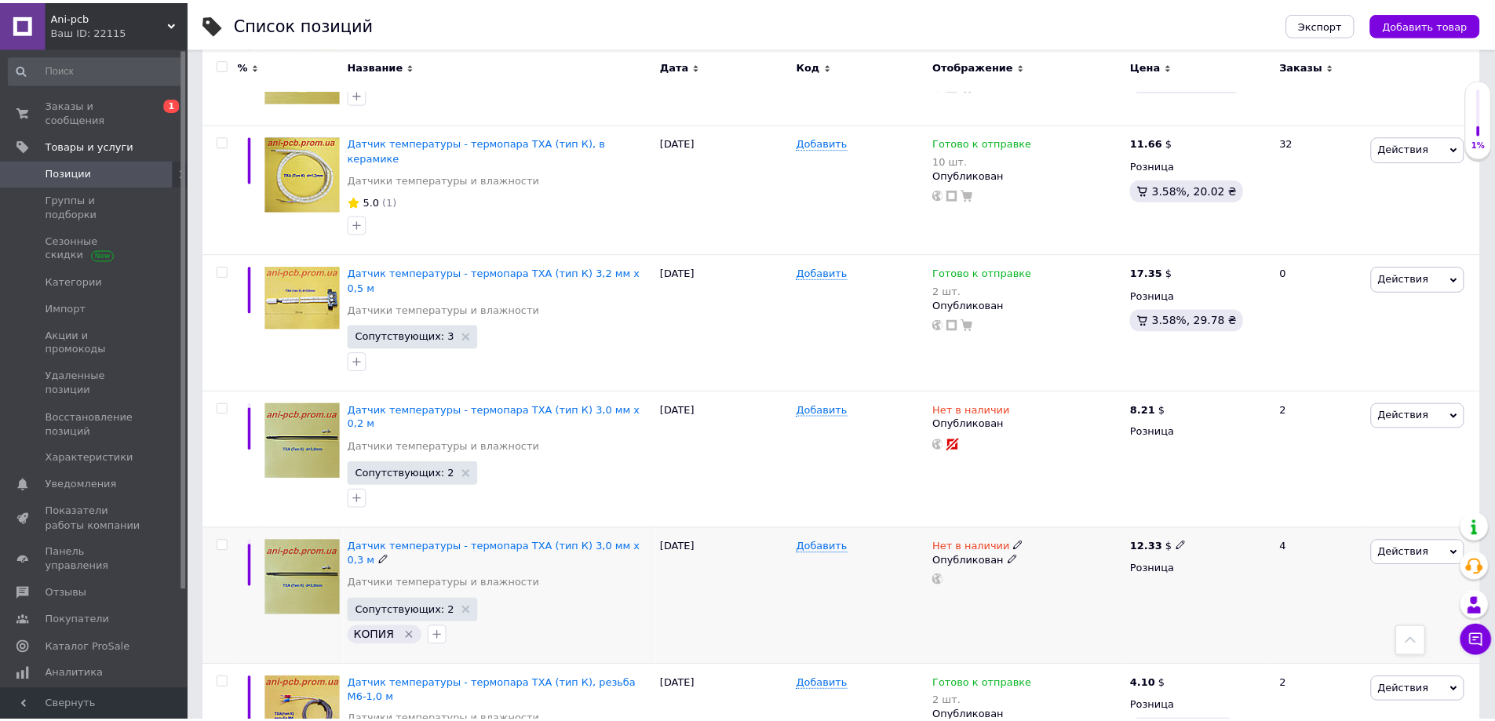
scroll to position [1840, 0]
